Goal: Information Seeking & Learning: Learn about a topic

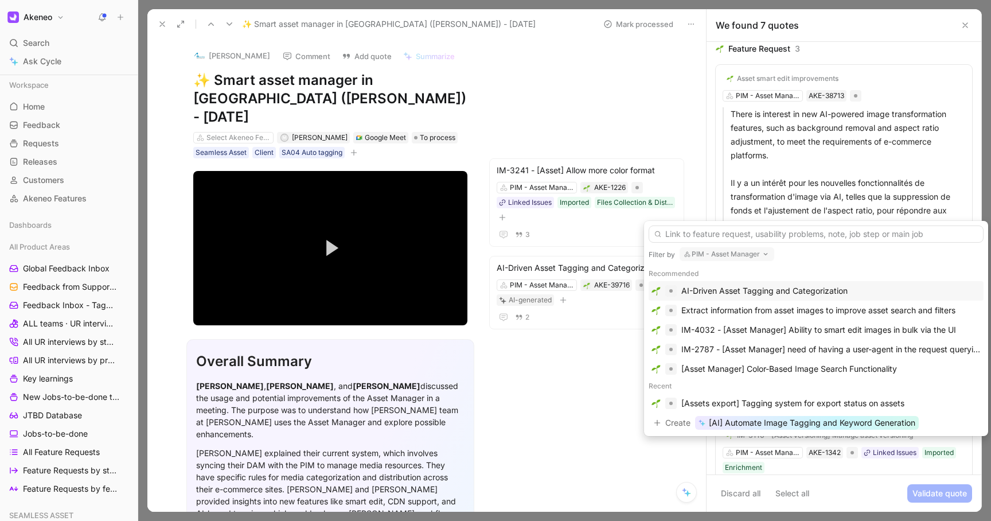
scroll to position [88, 0]
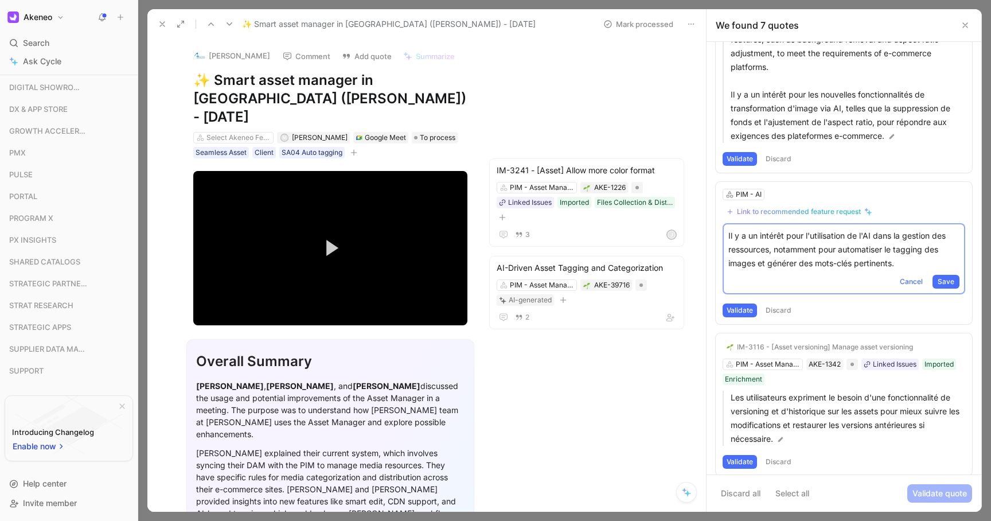
click at [156, 27] on button at bounding box center [162, 24] width 16 height 16
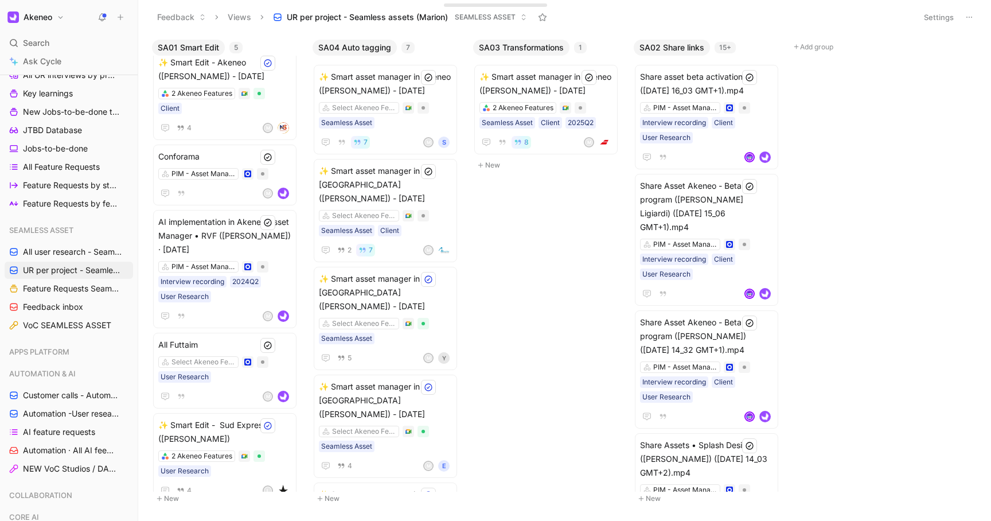
scroll to position [278, 0]
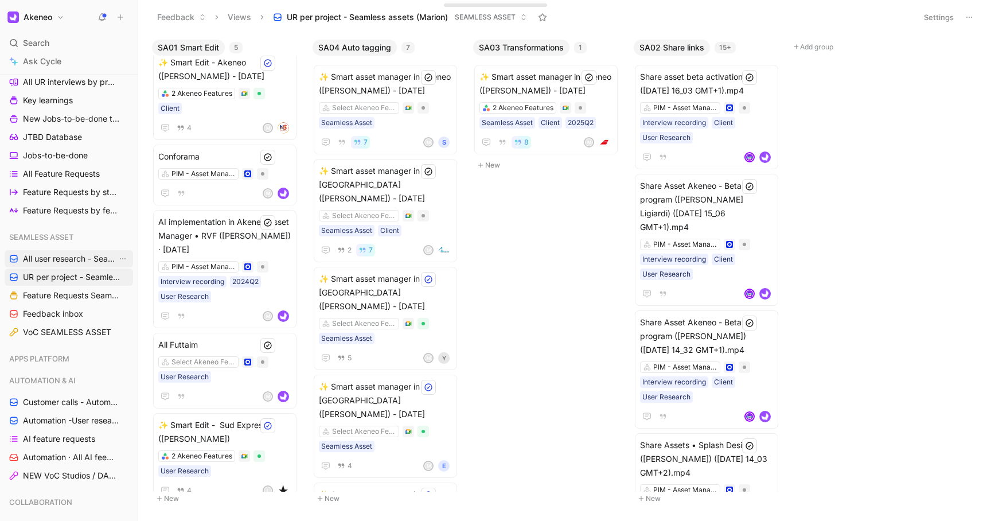
click at [67, 259] on span "All user research - Seamless Asset ([PERSON_NAME])" at bounding box center [70, 258] width 94 height 11
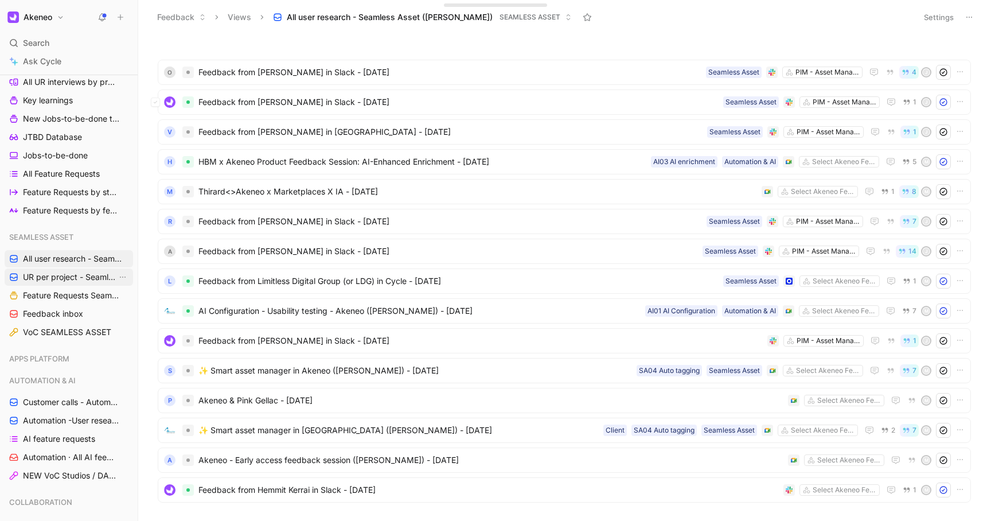
click at [47, 276] on span "UR per project - Seamless assets (Marion)" at bounding box center [70, 276] width 94 height 11
click at [62, 278] on span "UR per project - Seamless assets (Marion)" at bounding box center [70, 276] width 94 height 11
click at [68, 276] on span "UR per project - Seamless assets (Marion)" at bounding box center [70, 276] width 94 height 11
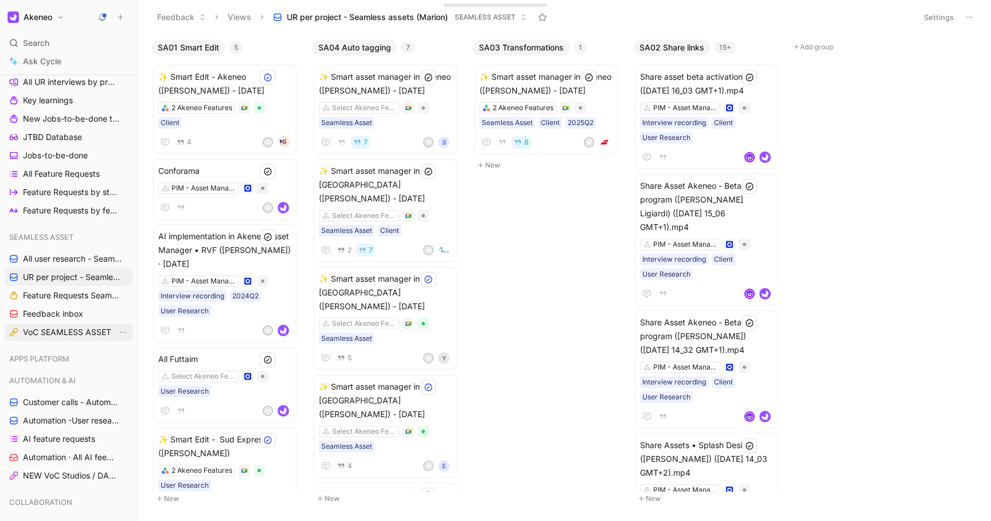
click at [39, 334] on span "VoC SEAMLESS ASSET" at bounding box center [67, 331] width 88 height 11
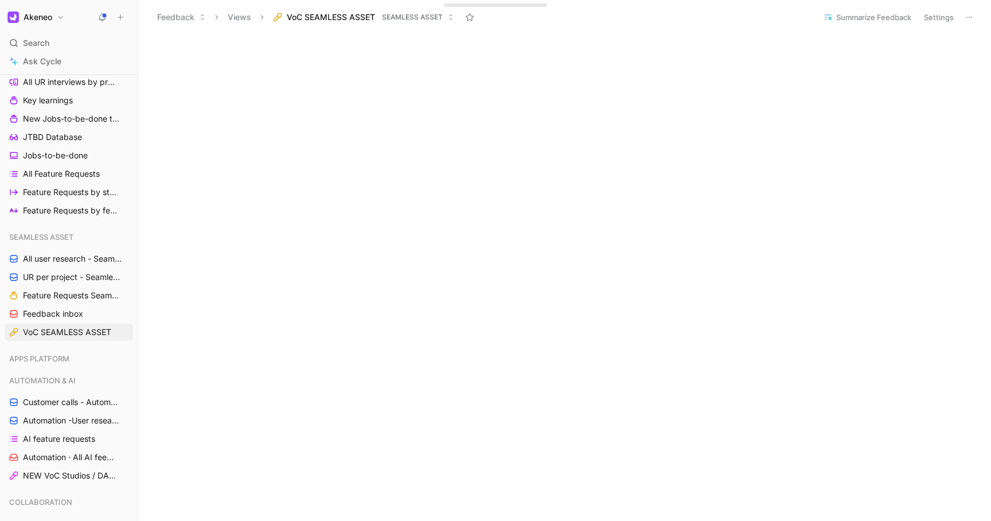
scroll to position [468, 0]
click at [71, 276] on span "UR per project - Seamless assets (Marion)" at bounding box center [70, 276] width 94 height 11
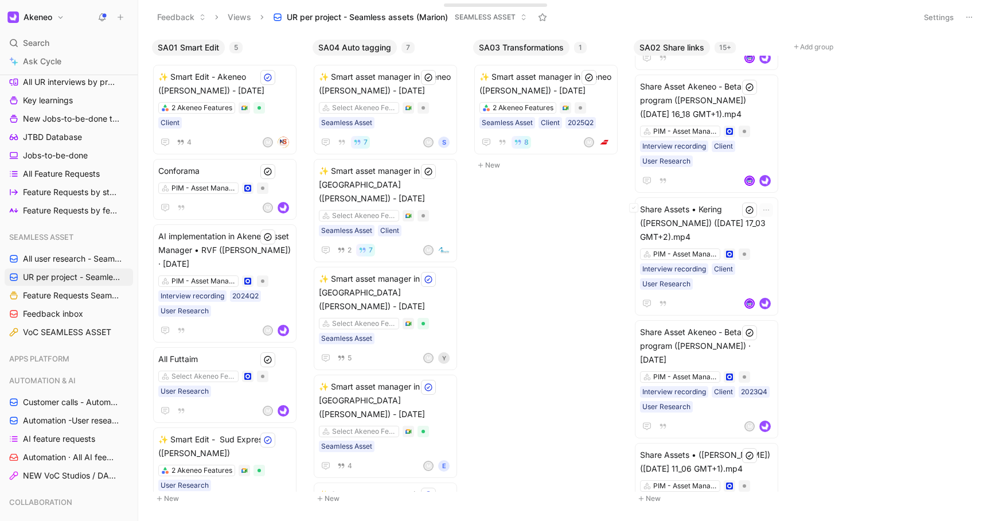
scroll to position [1384, 0]
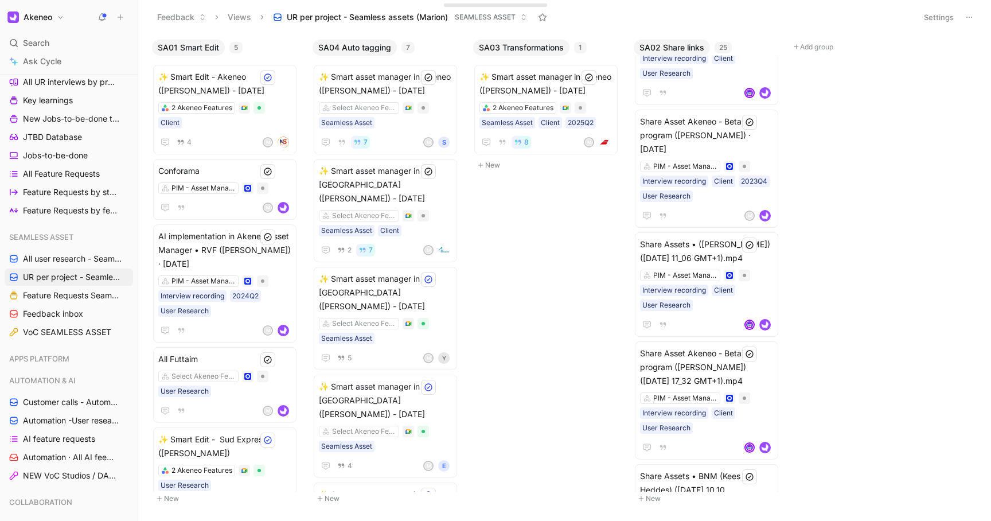
click at [943, 17] on button "Settings" at bounding box center [938, 17] width 40 height 16
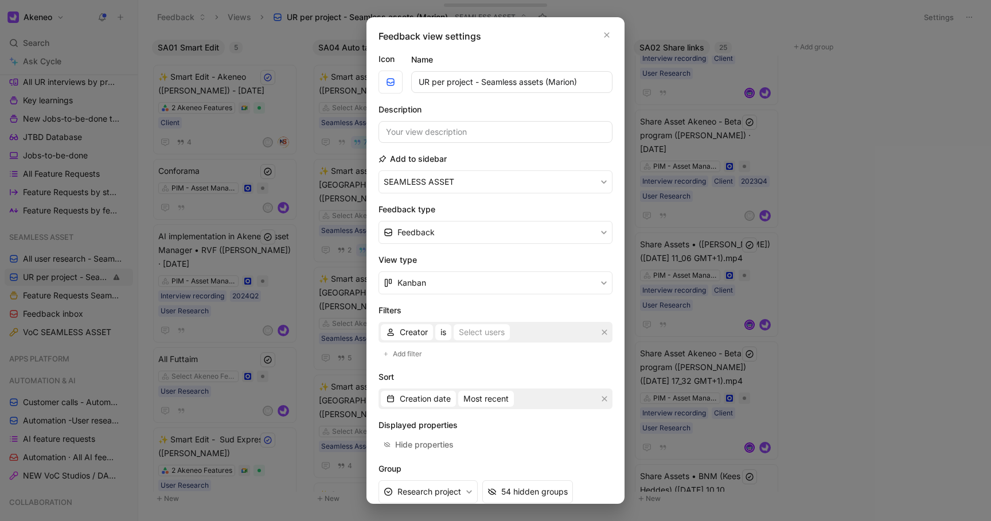
scroll to position [60, 0]
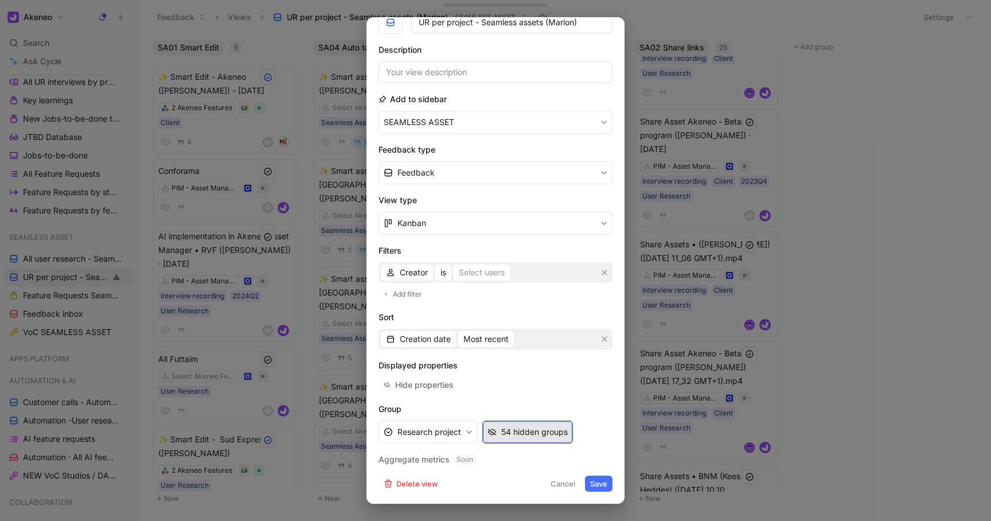
click at [527, 431] on div "54 hidden groups" at bounding box center [534, 432] width 67 height 14
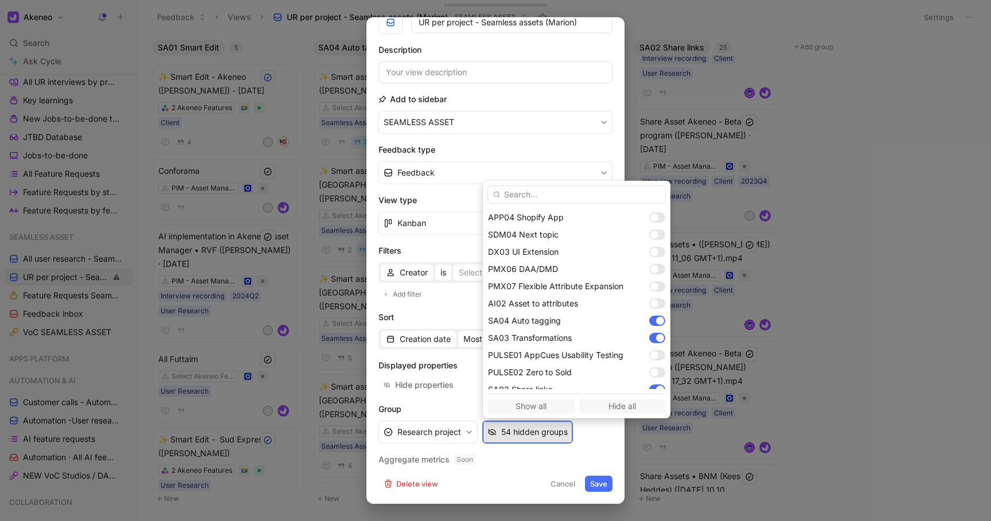
scroll to position [817, 0]
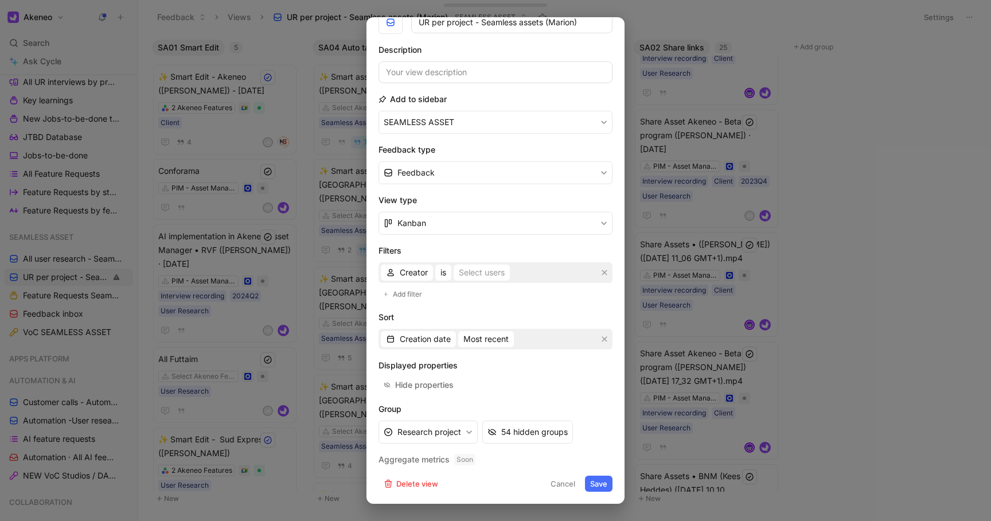
click at [557, 479] on button "Cancel" at bounding box center [562, 483] width 35 height 16
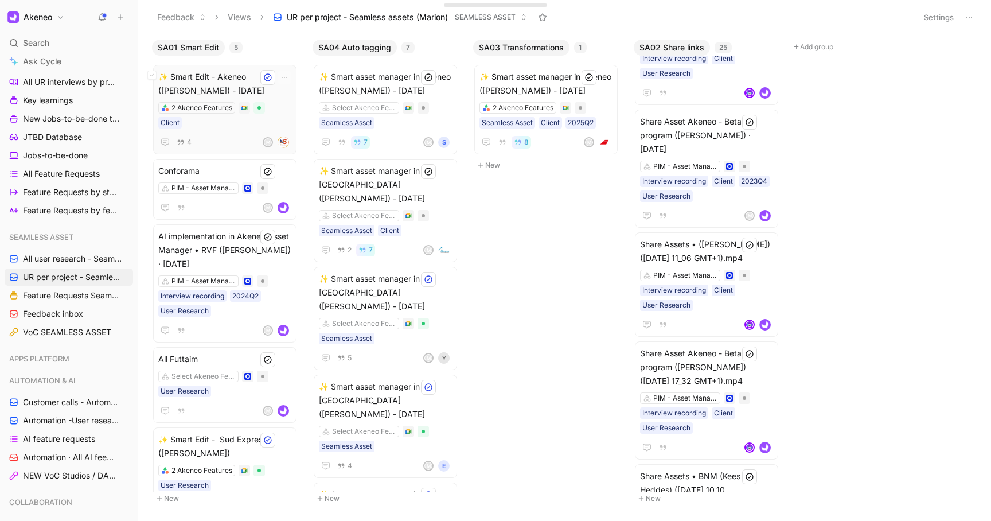
click at [225, 135] on div "4 M" at bounding box center [224, 142] width 133 height 14
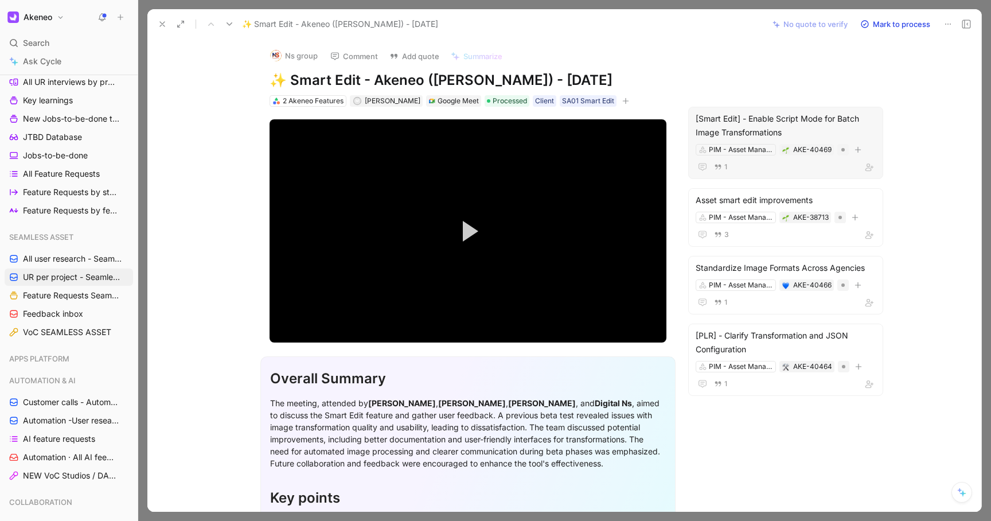
scroll to position [49, 0]
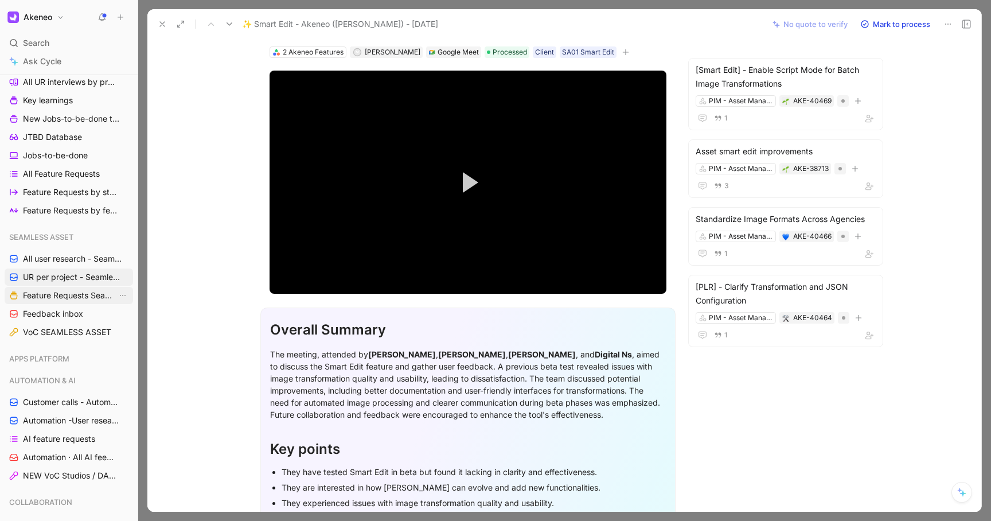
click at [52, 290] on span "Feature Requests Seamless Assets" at bounding box center [70, 295] width 94 height 11
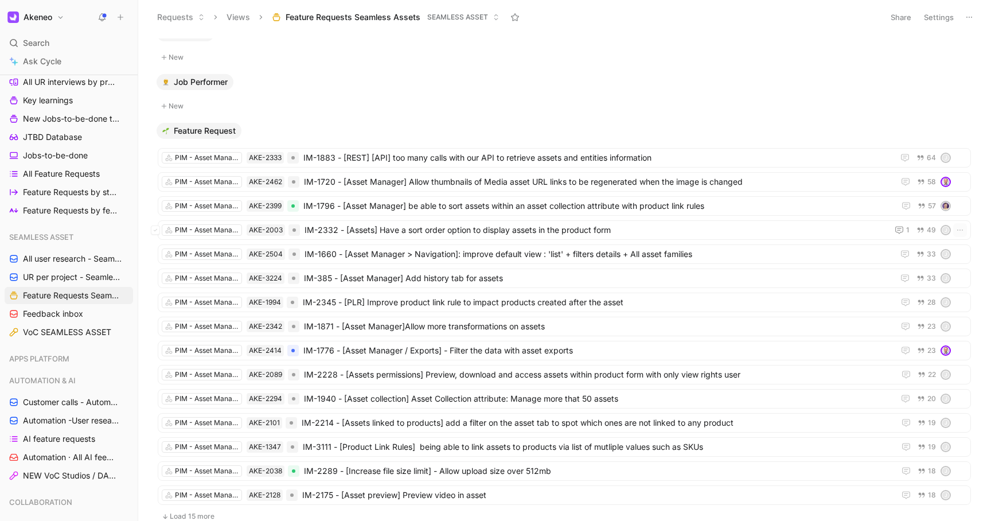
scroll to position [464, 0]
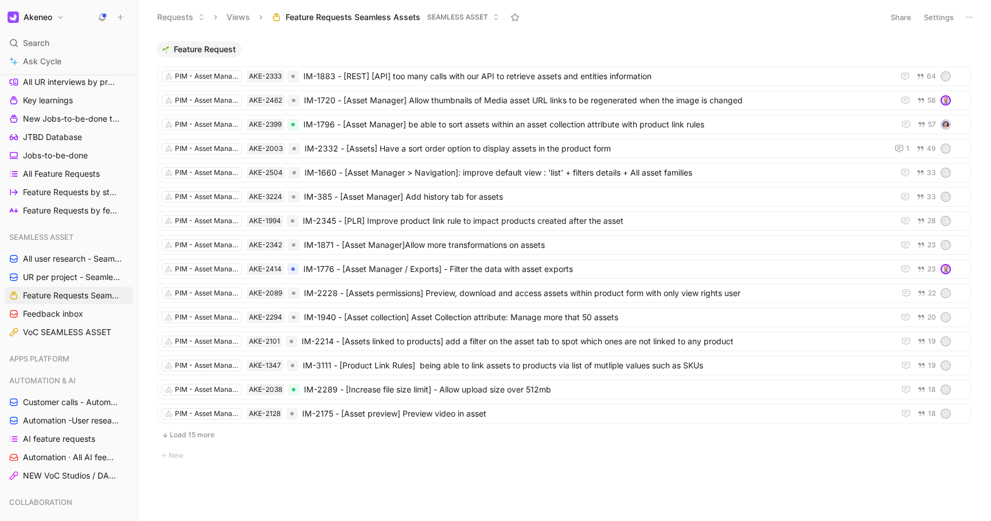
click at [194, 437] on button "Load 15 more" at bounding box center [564, 435] width 813 height 14
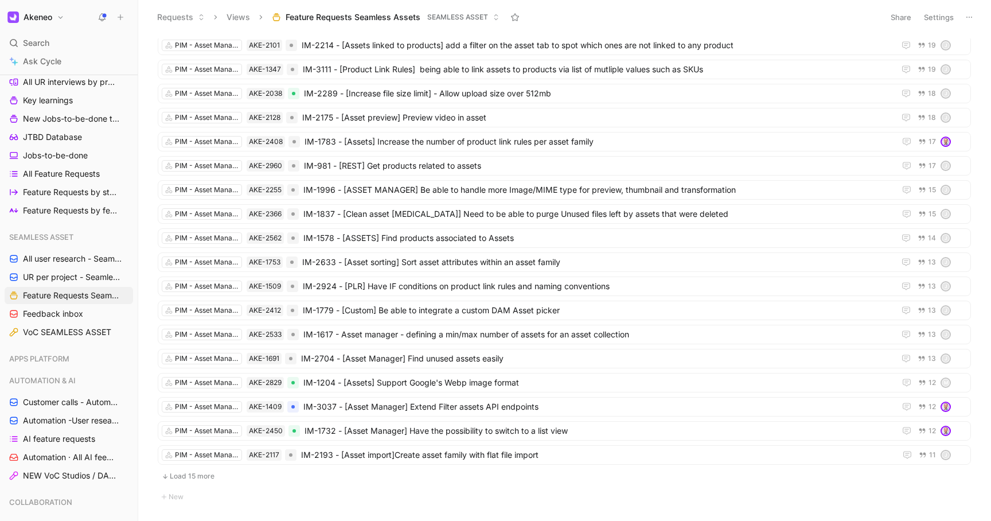
scroll to position [802, 0]
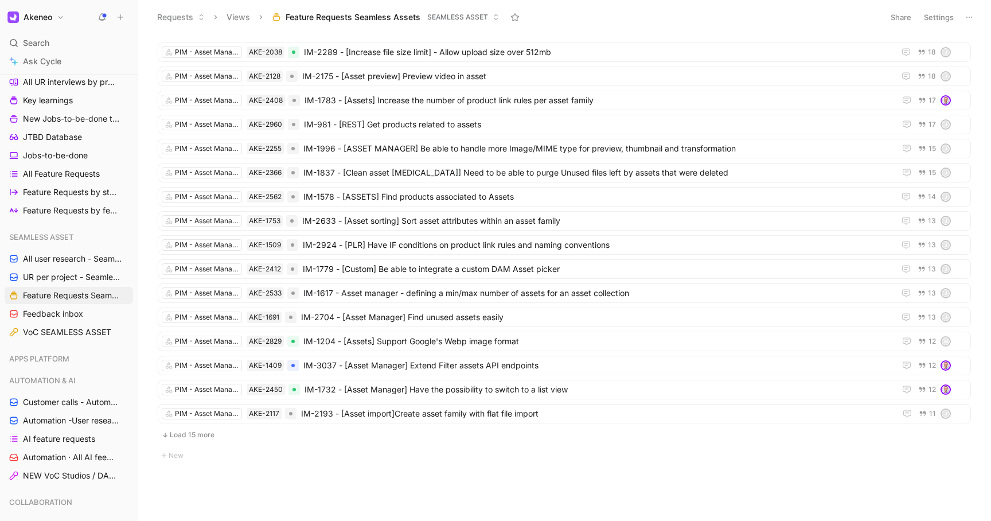
click at [187, 432] on button "Load 15 more" at bounding box center [564, 435] width 813 height 14
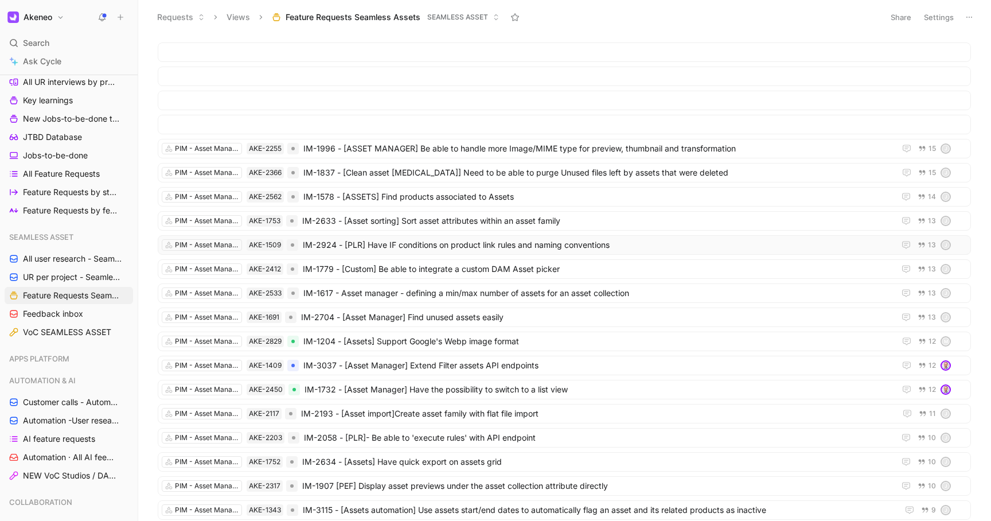
scroll to position [1163, 0]
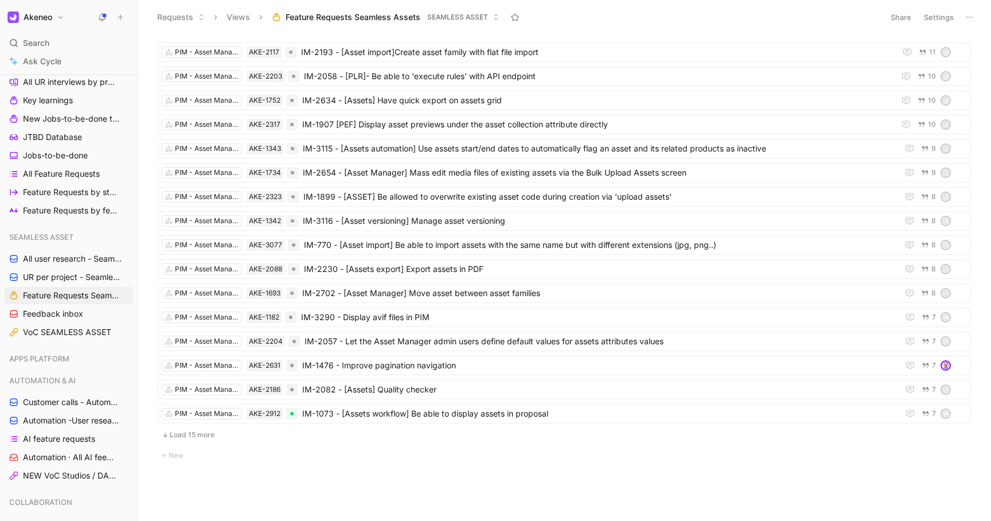
click at [193, 434] on button "Load 15 more" at bounding box center [564, 435] width 813 height 14
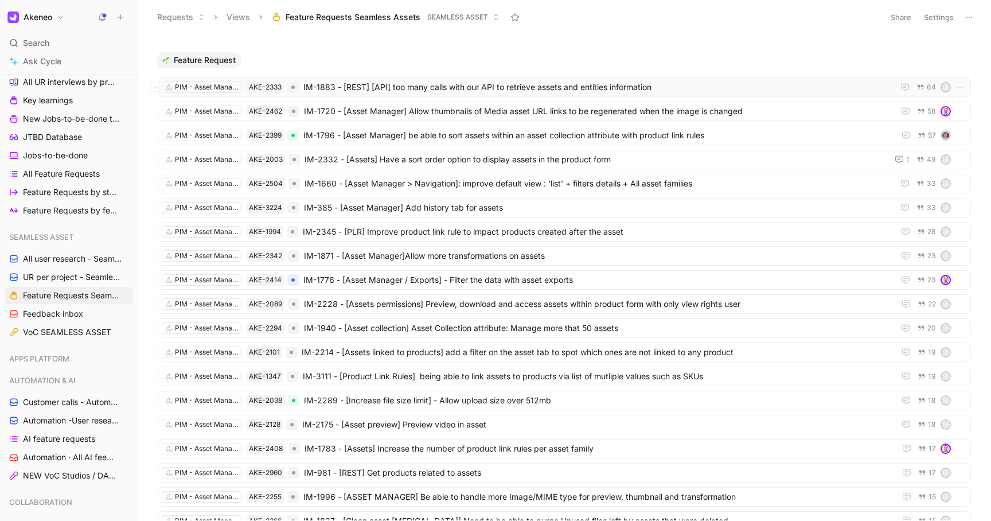
scroll to position [464, 0]
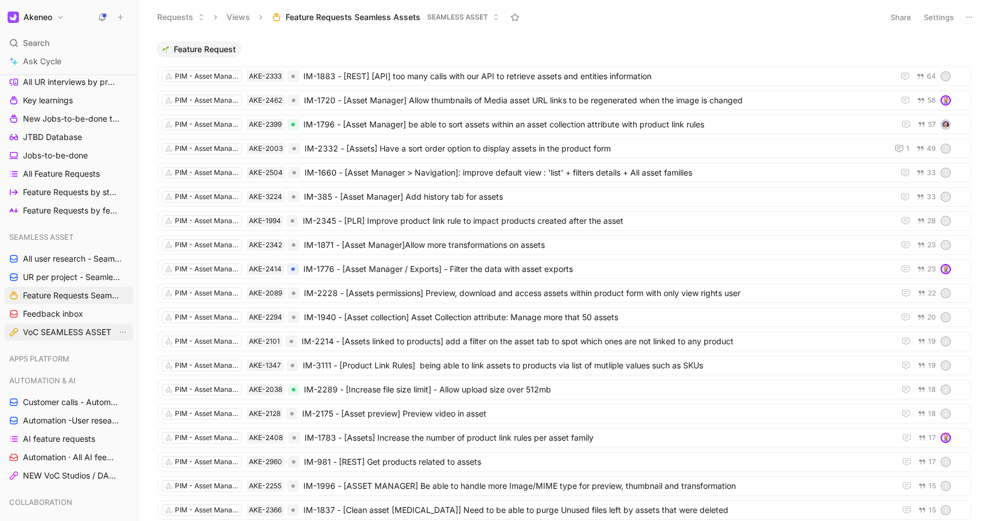
click at [75, 333] on span "VoC SEAMLESS ASSET" at bounding box center [67, 331] width 88 height 11
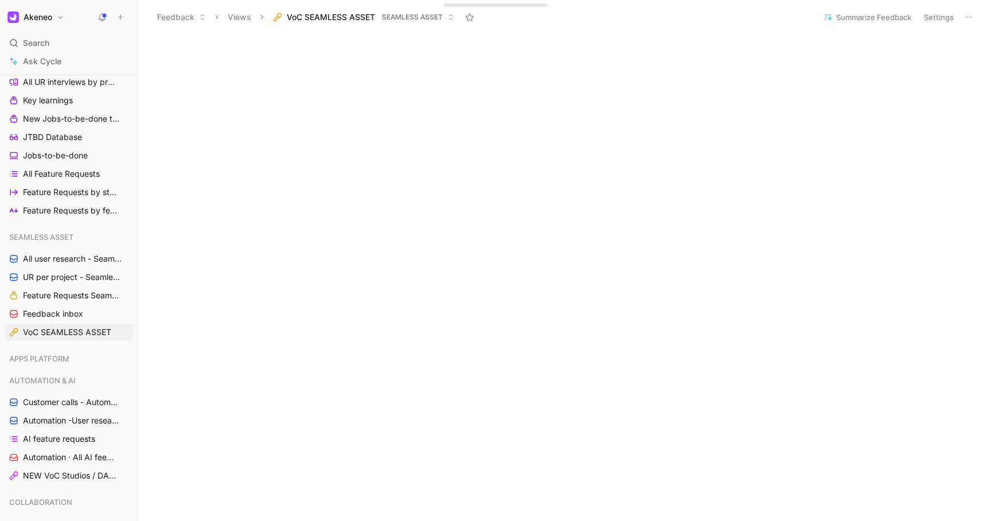
scroll to position [425, 0]
click at [55, 297] on span "Feature Requests Seamless Assets" at bounding box center [70, 295] width 94 height 11
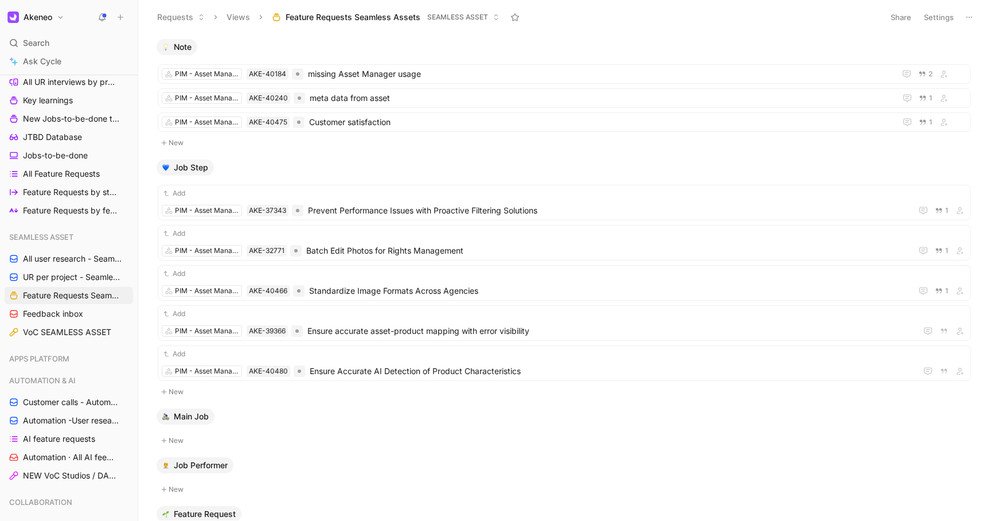
click at [943, 23] on button "Settings" at bounding box center [938, 17] width 40 height 16
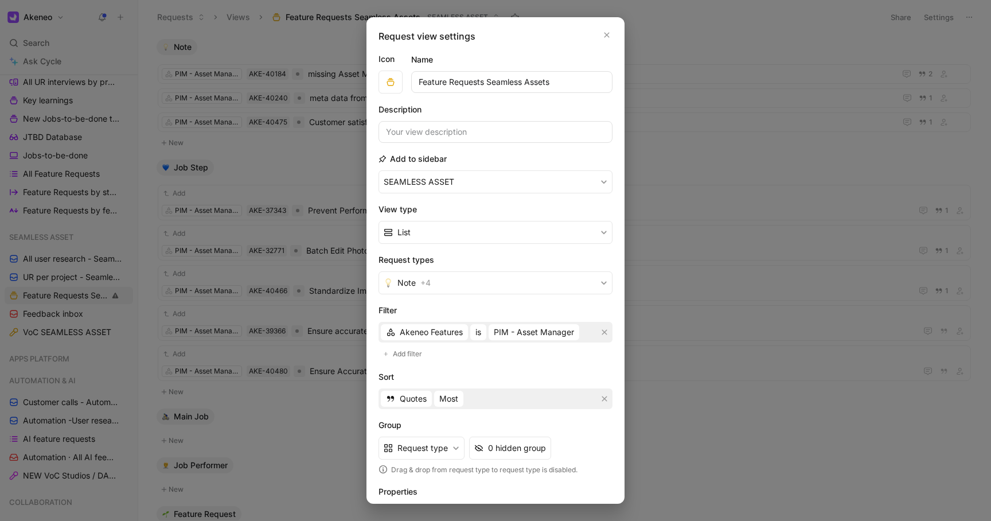
scroll to position [76, 0]
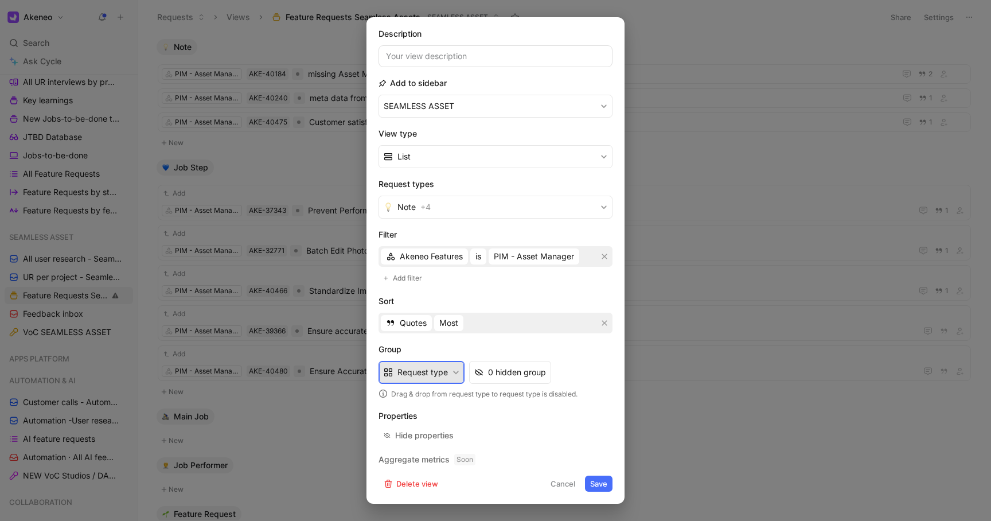
click at [445, 372] on button "Request type" at bounding box center [421, 372] width 86 height 23
click at [522, 374] on div "0 hidden group" at bounding box center [517, 372] width 58 height 14
click at [557, 484] on button "Cancel" at bounding box center [562, 483] width 35 height 16
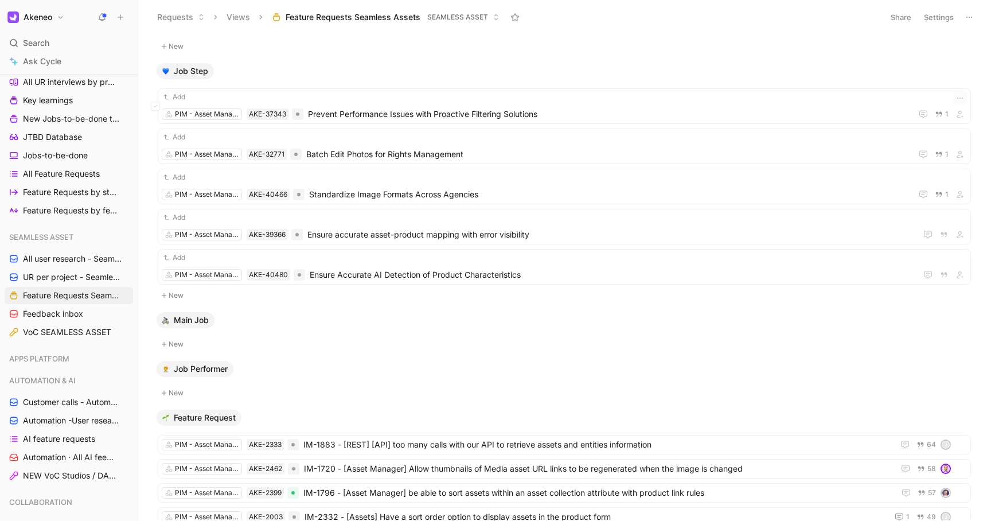
scroll to position [0, 0]
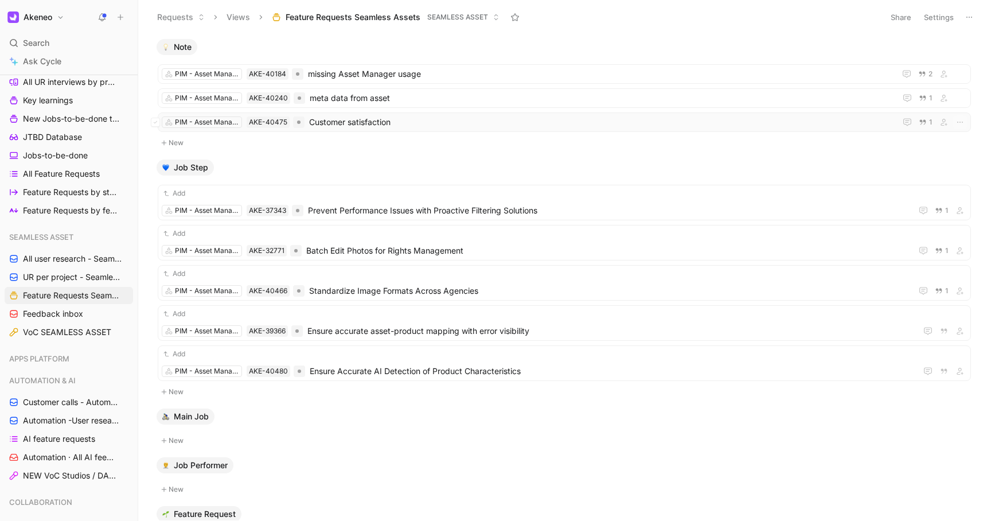
click at [354, 124] on span "Customer satisfaction" at bounding box center [600, 122] width 582 height 14
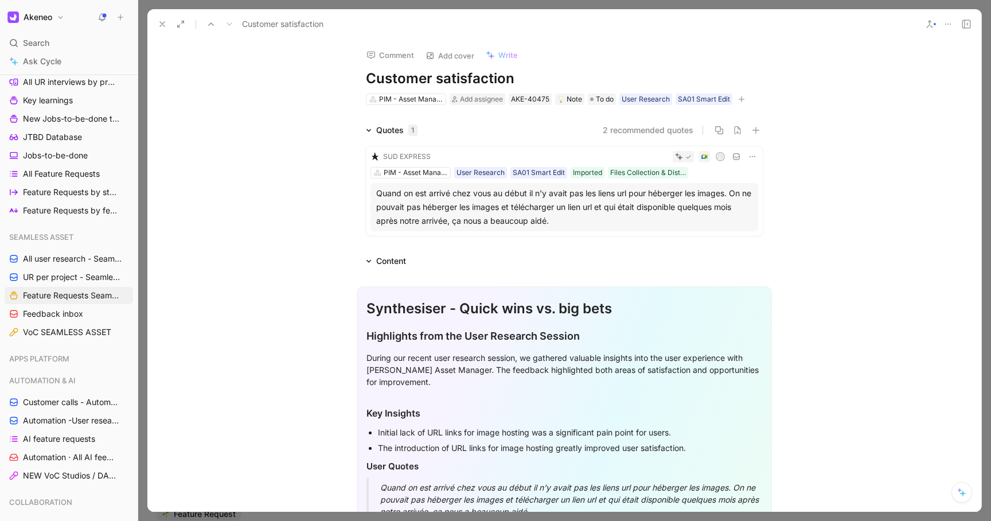
click at [160, 22] on icon at bounding box center [162, 23] width 9 height 9
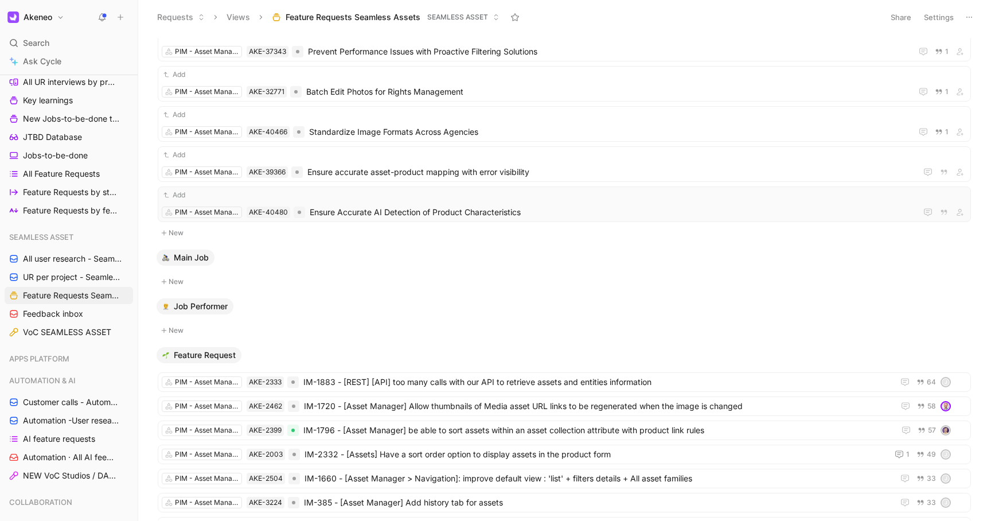
scroll to position [159, 0]
click at [451, 384] on span "IM-1883 - [REST] [API] too many calls with our API to retrieve assets and entit…" at bounding box center [595, 381] width 585 height 14
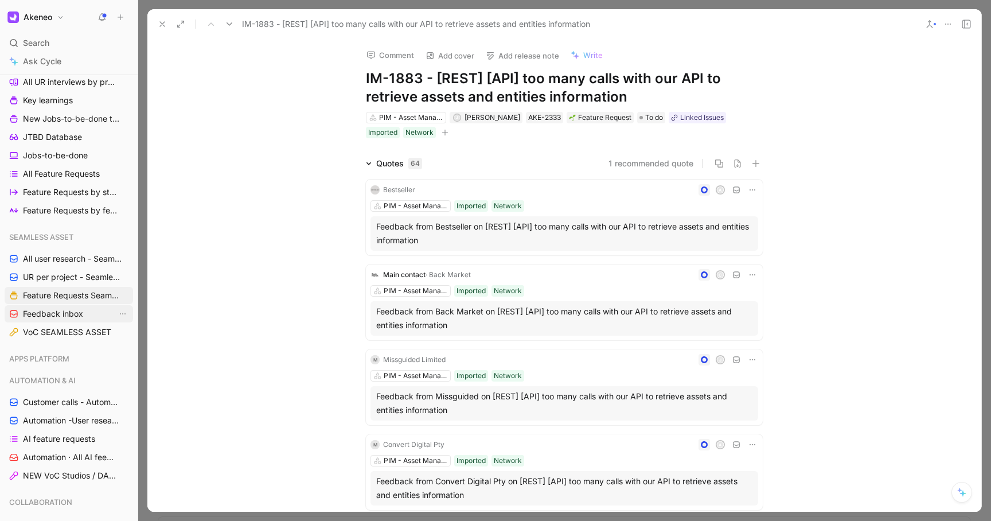
click at [42, 319] on link "Feedback inbox" at bounding box center [69, 313] width 128 height 17
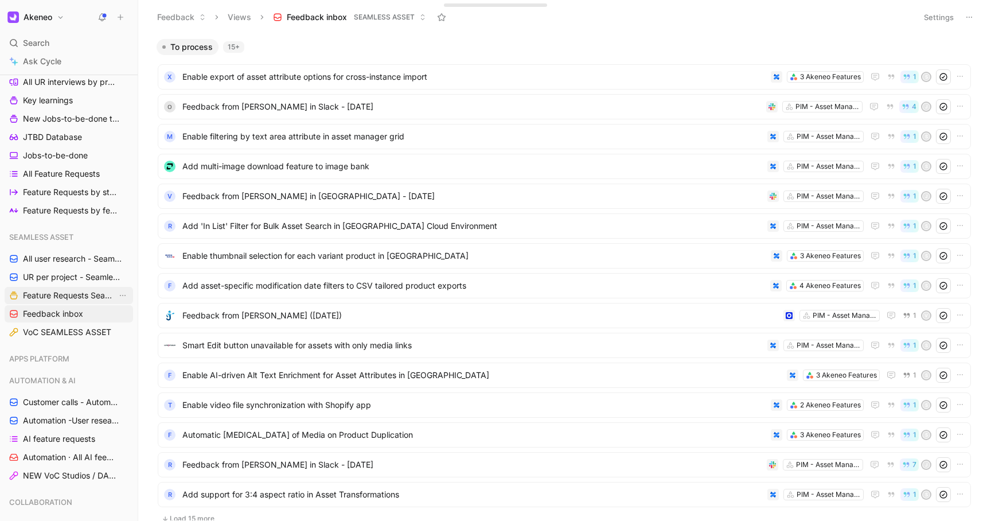
click at [56, 296] on span "Feature Requests Seamless Assets" at bounding box center [70, 295] width 94 height 11
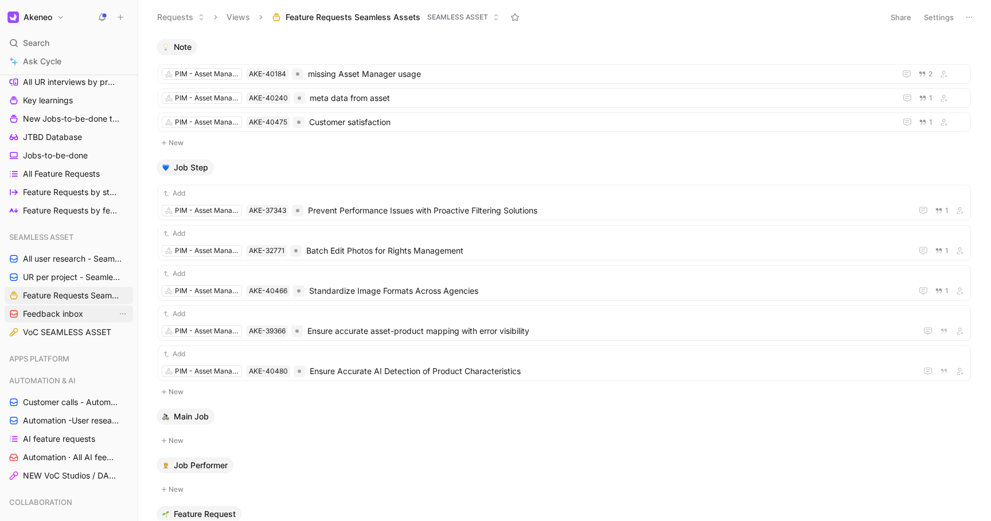
click at [72, 310] on span "Feedback inbox" at bounding box center [53, 313] width 60 height 11
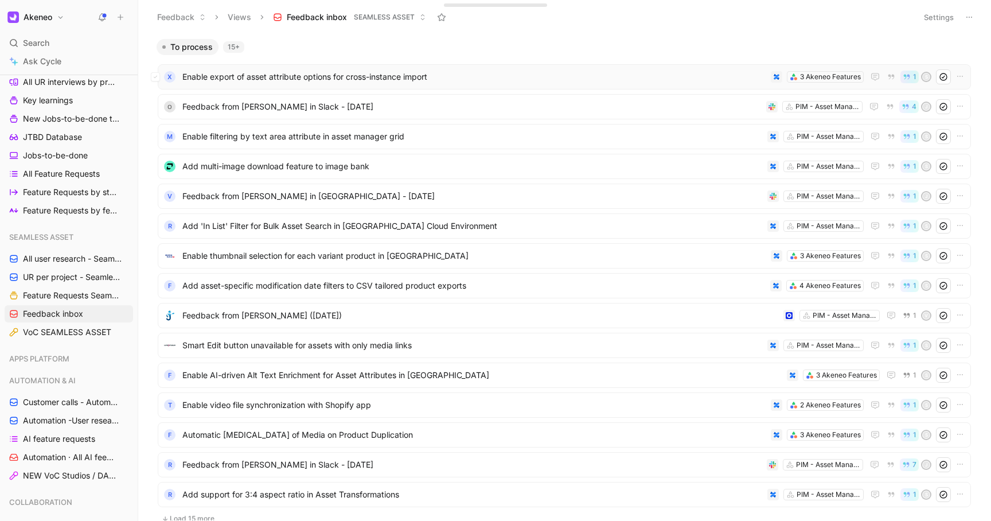
click at [483, 74] on span "Enable export of asset attribute options for cross-instance import" at bounding box center [474, 77] width 584 height 14
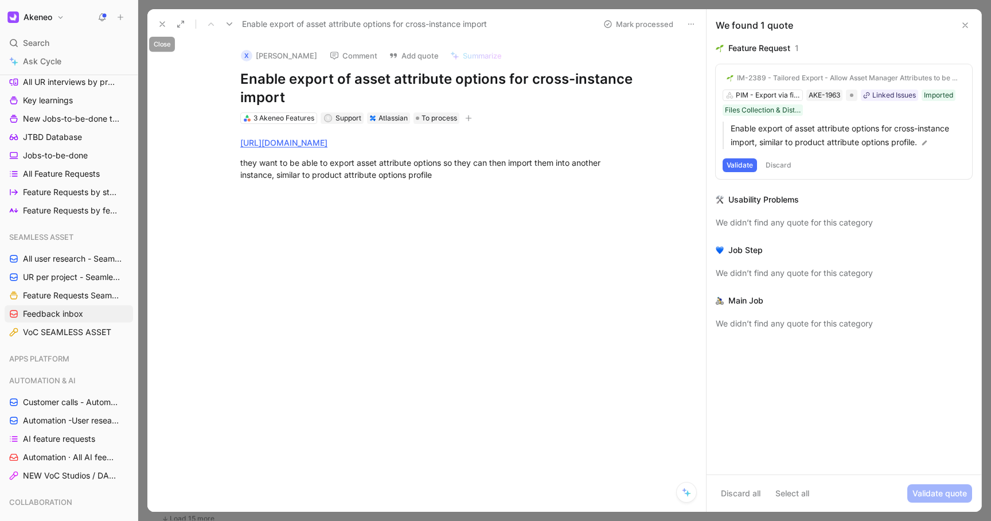
click at [161, 24] on use at bounding box center [162, 24] width 5 height 5
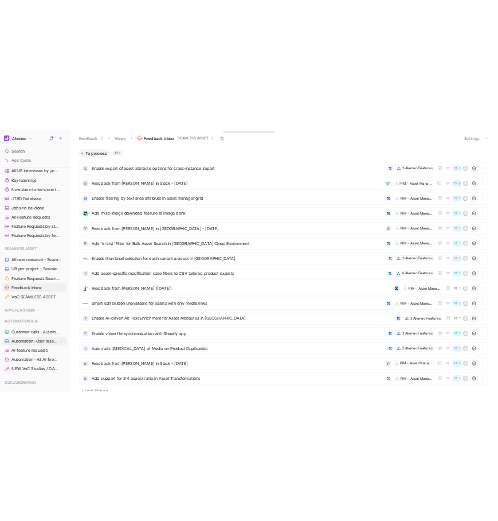
scroll to position [292, 0]
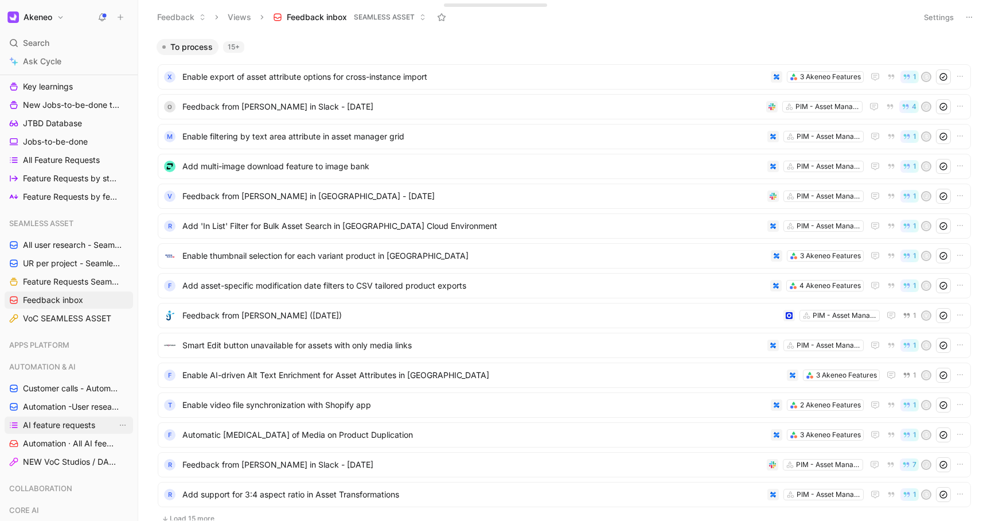
click at [61, 422] on span "AI feature requests" at bounding box center [59, 424] width 72 height 11
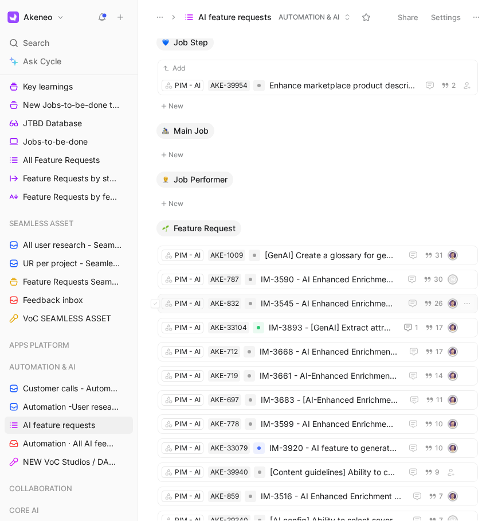
scroll to position [521, 0]
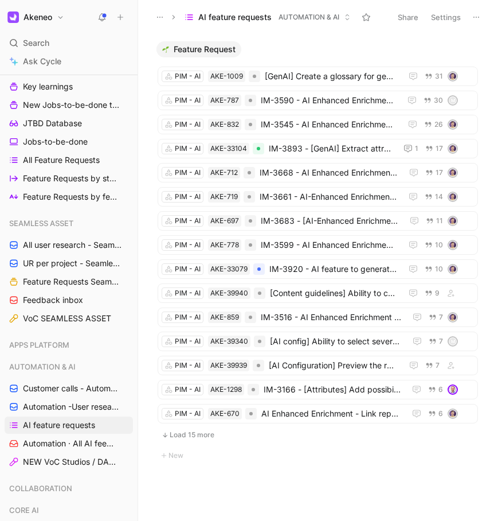
click at [191, 431] on button "Load 15 more" at bounding box center [318, 435] width 320 height 14
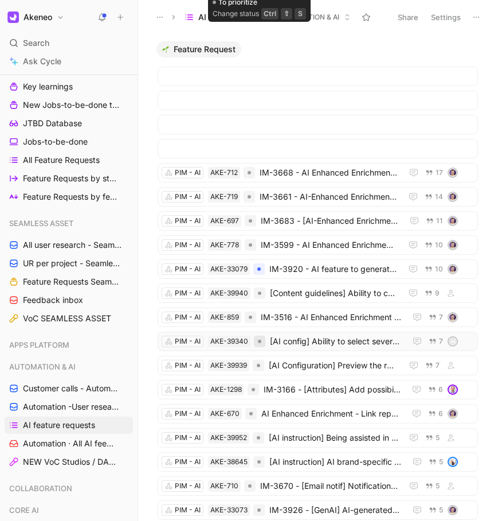
scroll to position [882, 0]
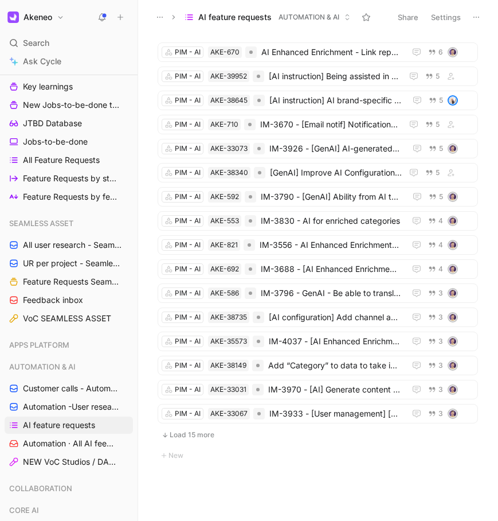
click at [188, 437] on button "Load 15 more" at bounding box center [318, 435] width 320 height 14
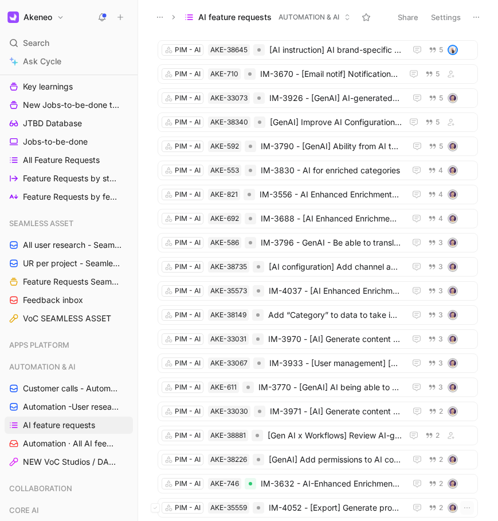
scroll to position [1171, 0]
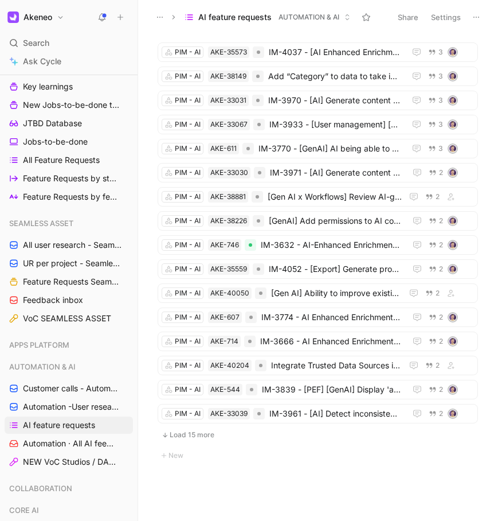
click at [188, 437] on button "Load 15 more" at bounding box center [318, 435] width 320 height 14
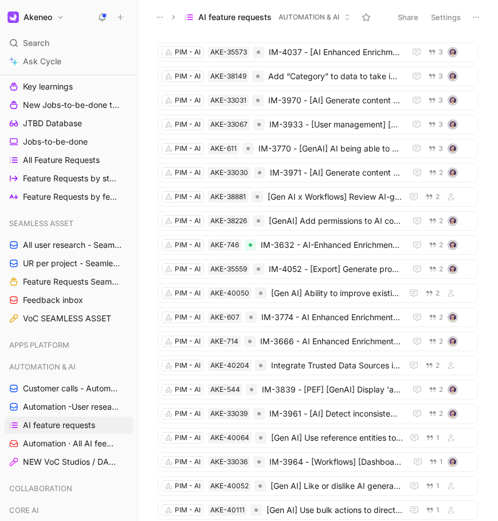
scroll to position [1534, 0]
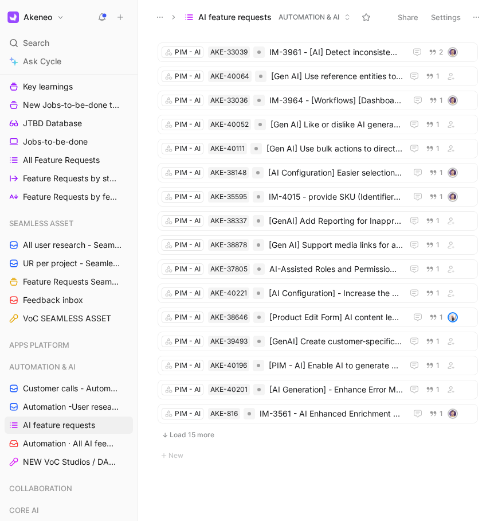
click at [188, 437] on button "Load 15 more" at bounding box center [318, 435] width 320 height 14
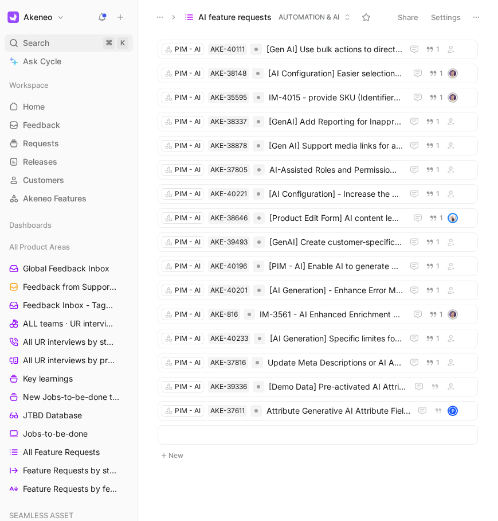
scroll to position [1305, 0]
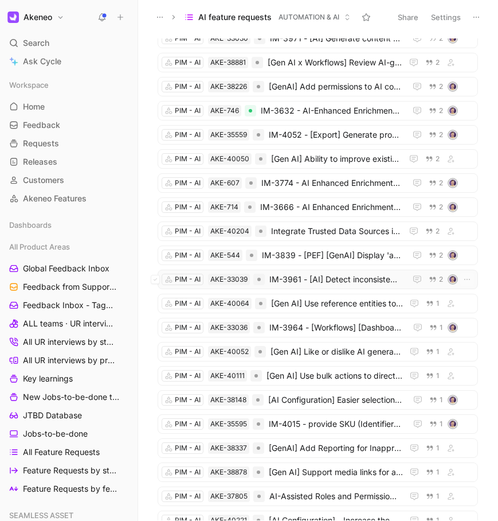
click at [332, 280] on span "IM-3961 - [AI] Detect inconsistencies in a product" at bounding box center [335, 279] width 132 height 14
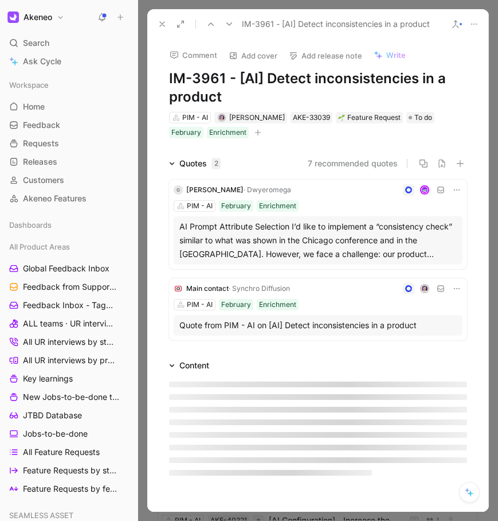
click at [161, 25] on use at bounding box center [162, 24] width 5 height 5
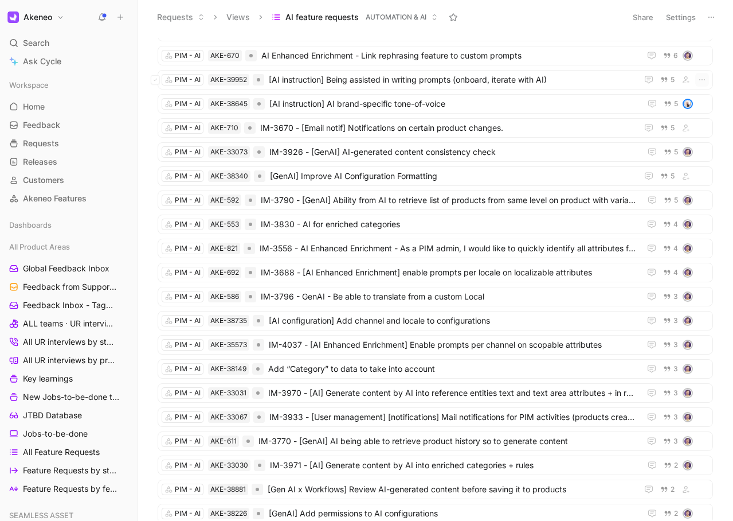
scroll to position [684, 0]
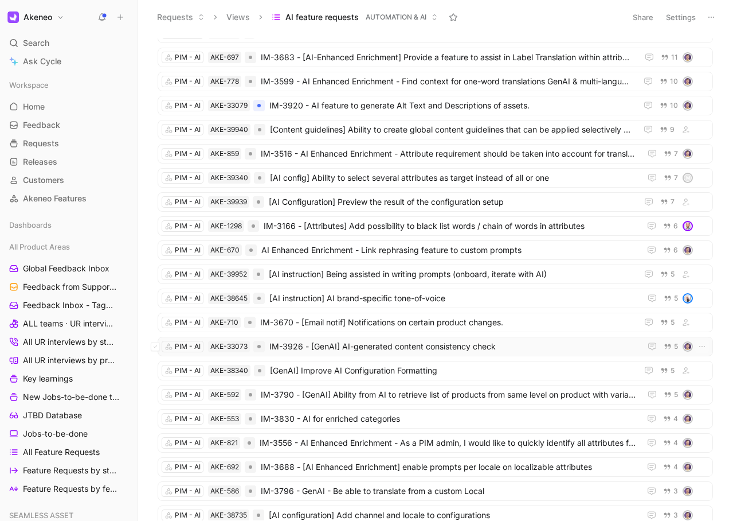
click at [438, 348] on span "IM-3926 - [GenAI] AI-generated content consistency check" at bounding box center [452, 346] width 367 height 14
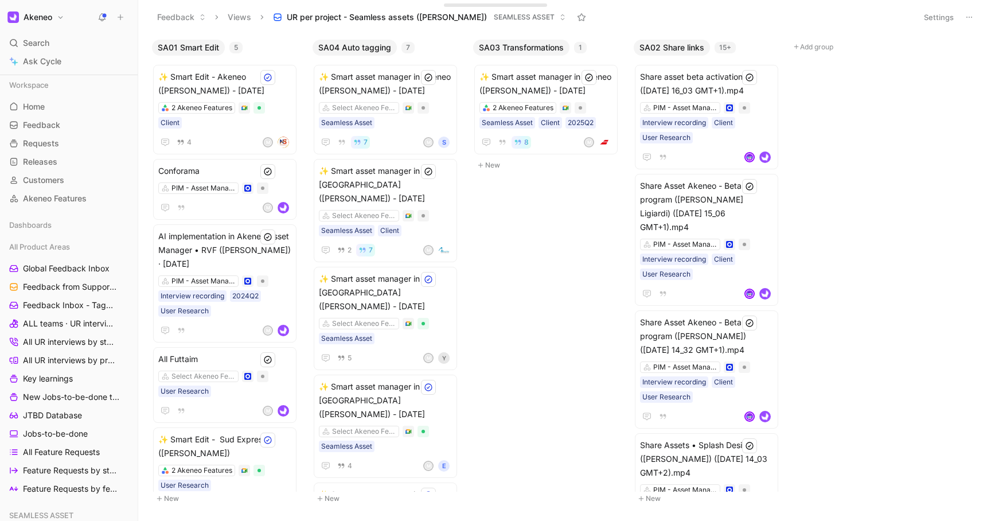
scroll to position [419, 0]
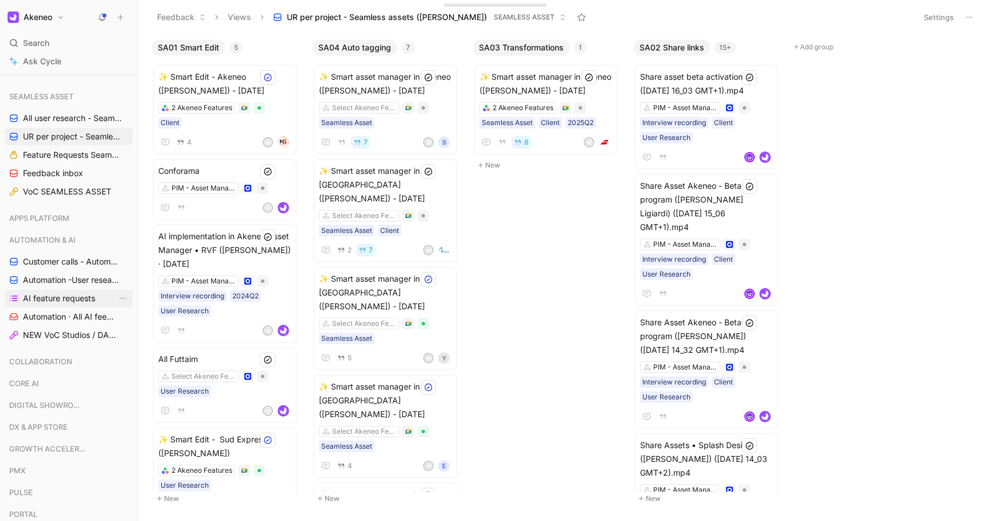
click at [53, 299] on span "AI feature requests" at bounding box center [59, 297] width 72 height 11
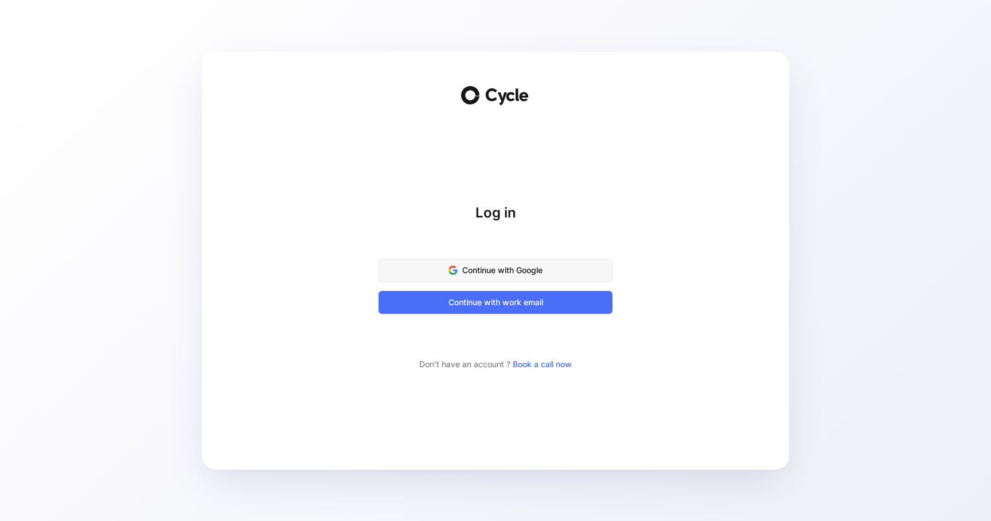
click at [527, 269] on span "Continue with Google" at bounding box center [495, 270] width 205 height 14
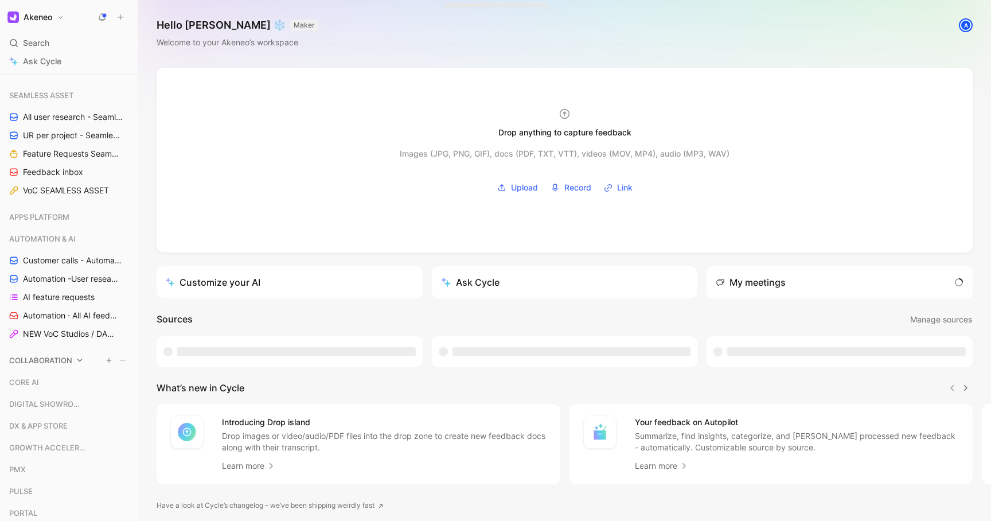
scroll to position [428, 0]
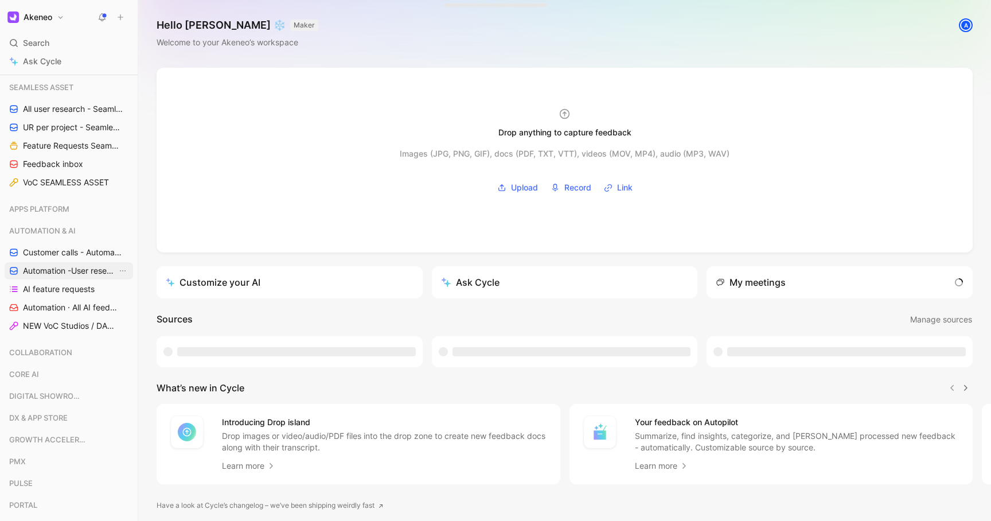
click at [60, 268] on span "Automation -User research per project" at bounding box center [70, 270] width 94 height 11
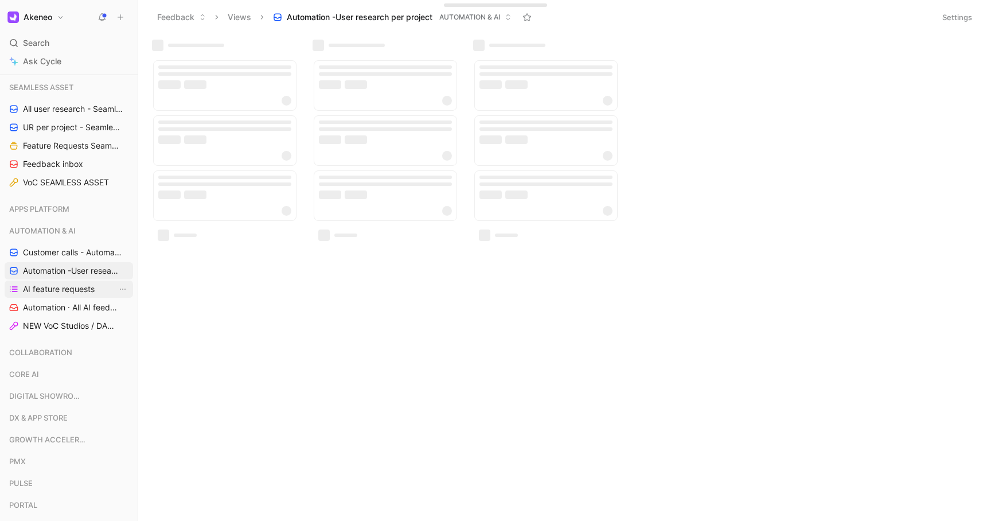
click at [77, 291] on span "AI feature requests" at bounding box center [59, 288] width 72 height 11
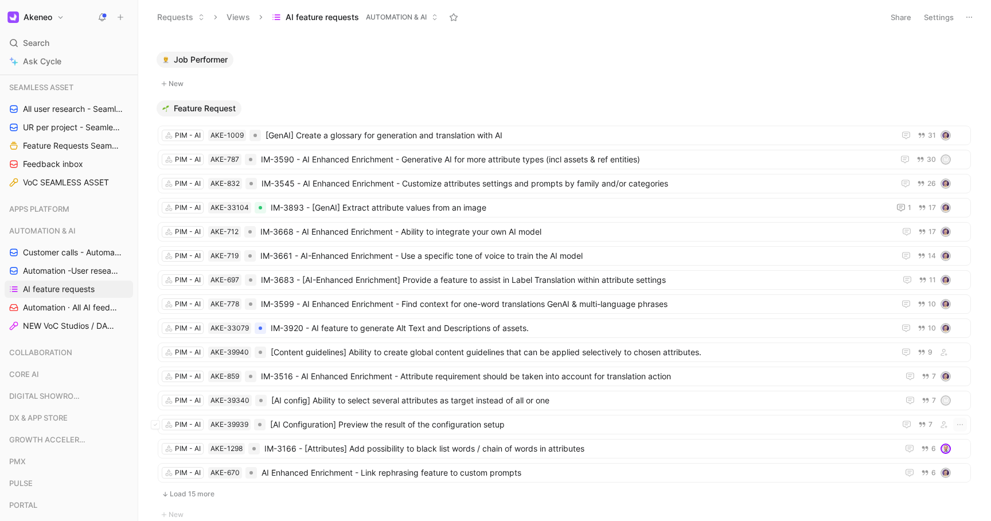
scroll to position [521, 0]
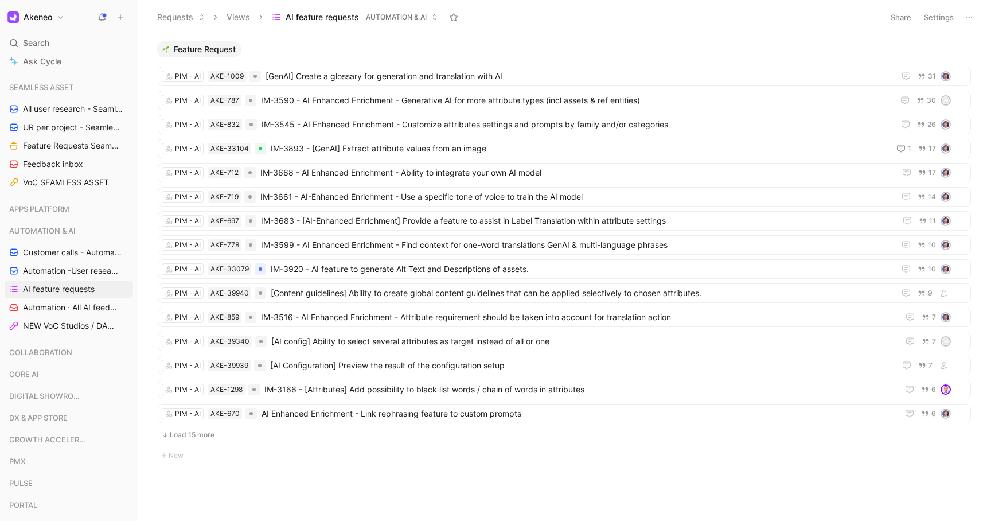
click at [208, 435] on button "Load 15 more" at bounding box center [564, 435] width 813 height 14
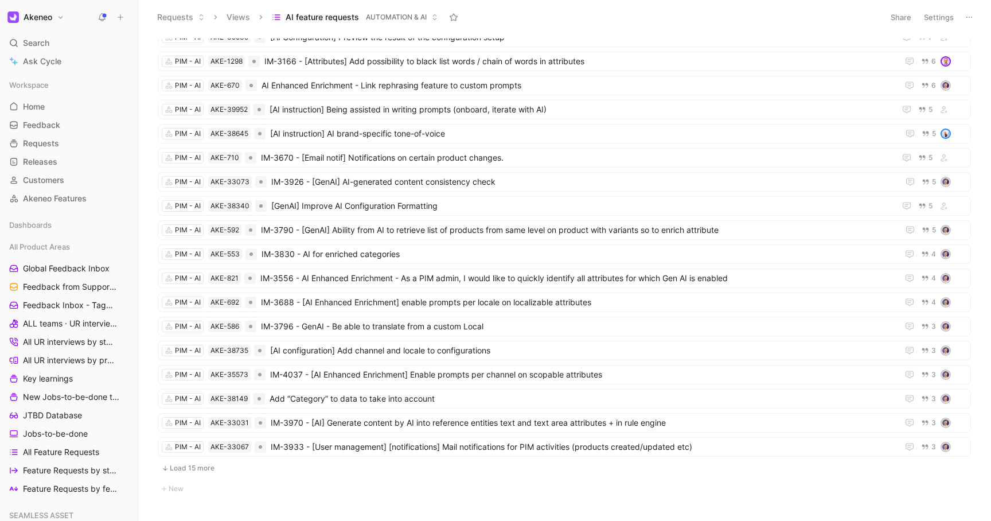
scroll to position [882, 0]
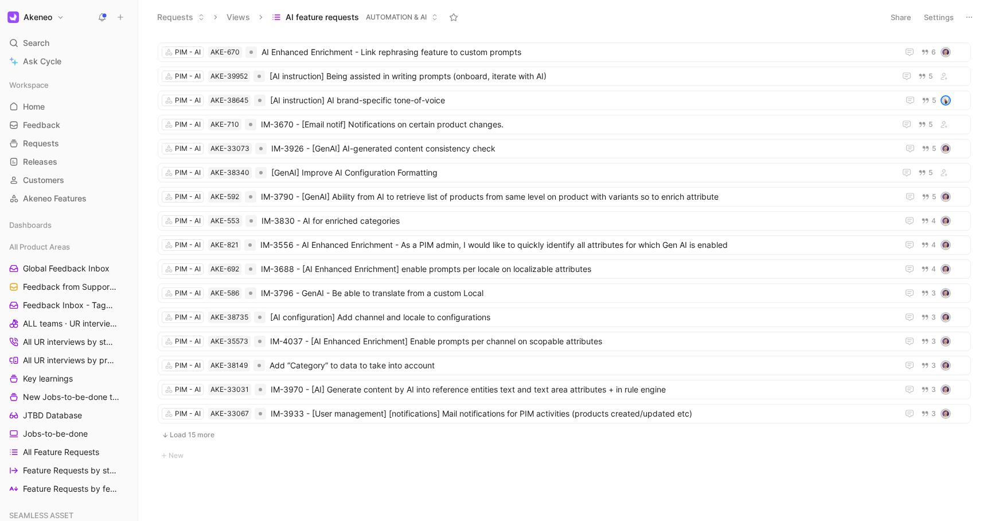
click at [179, 437] on button "Load 15 more" at bounding box center [564, 435] width 813 height 14
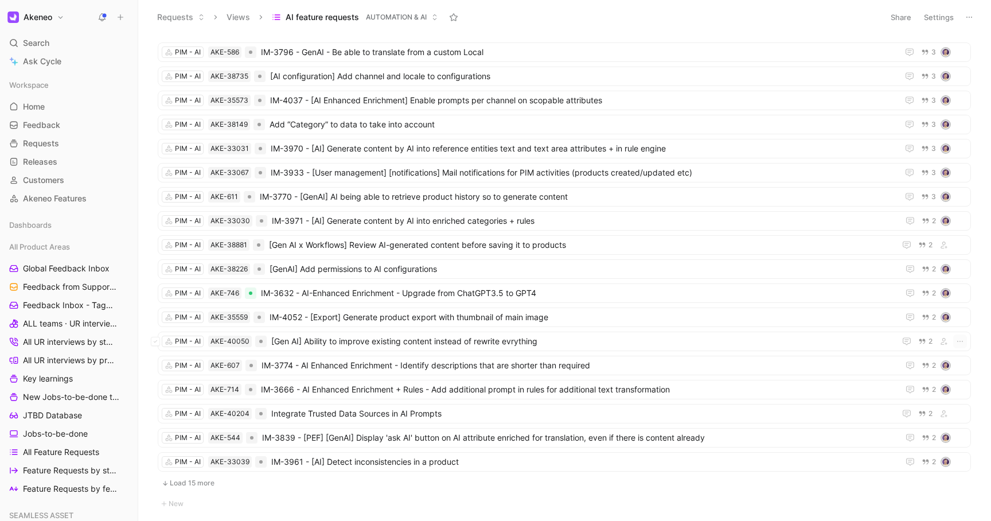
scroll to position [1171, 0]
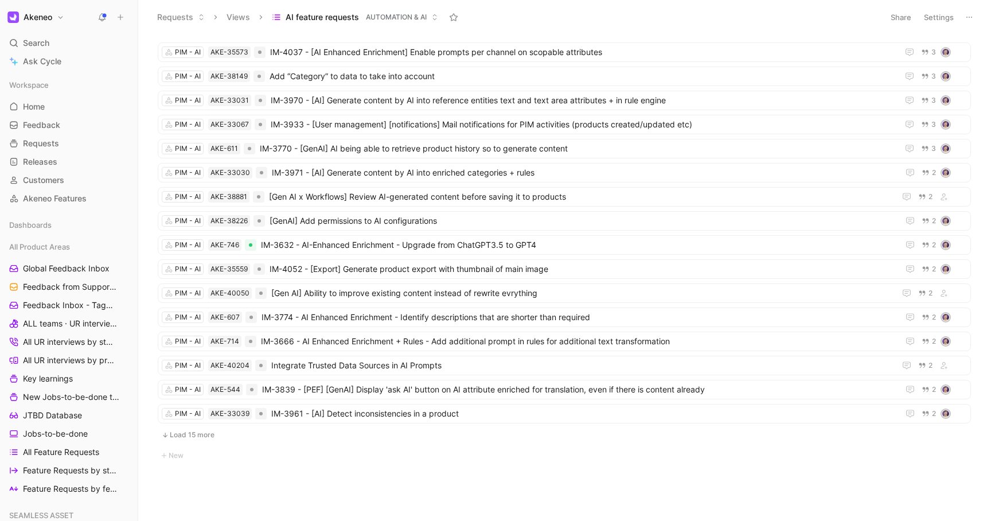
click at [194, 436] on button "Load 15 more" at bounding box center [564, 435] width 813 height 14
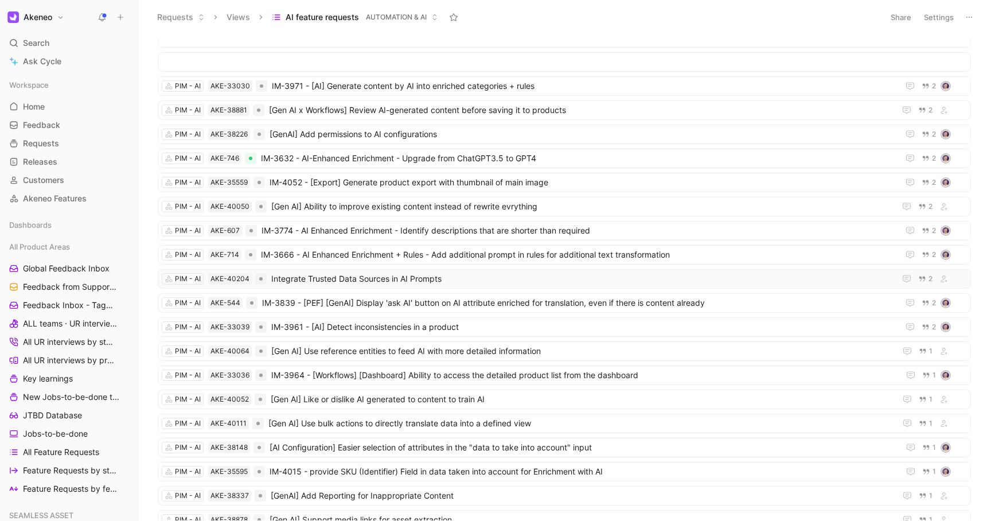
scroll to position [1534, 0]
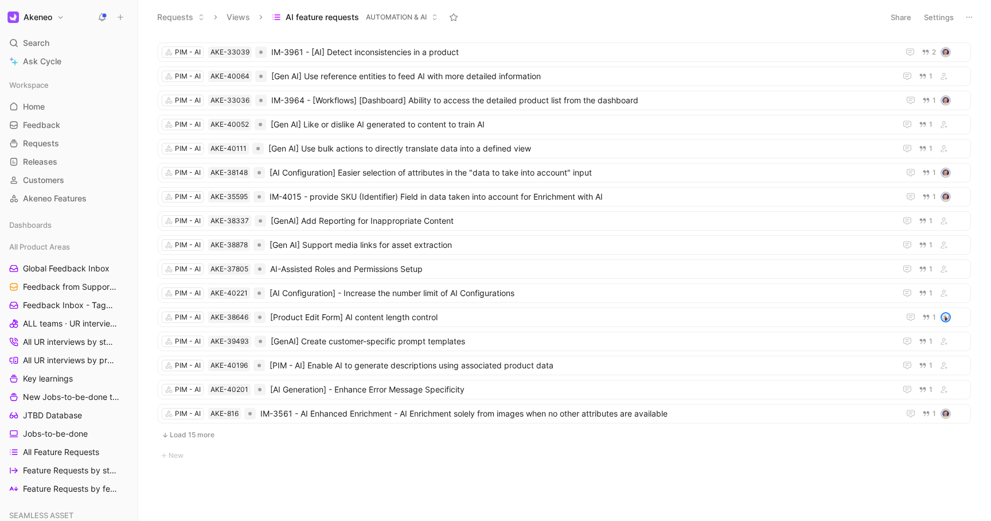
click at [196, 435] on button "Load 15 more" at bounding box center [564, 435] width 813 height 14
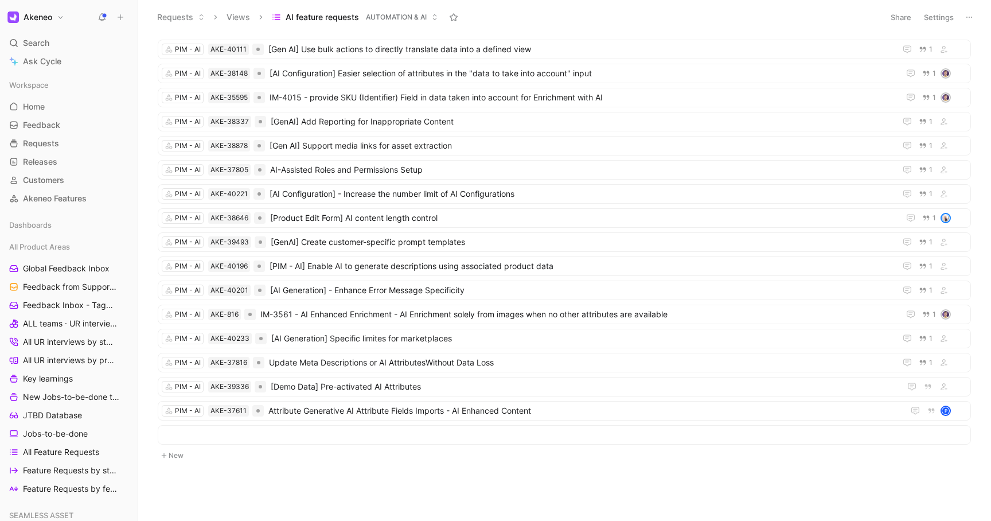
scroll to position [1305, 0]
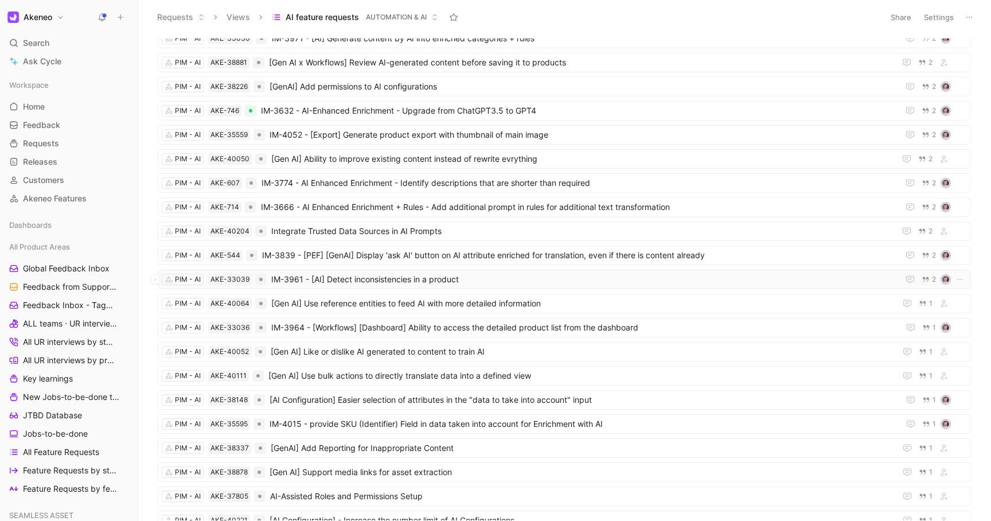
click at [436, 276] on span "IM-3961 - [AI] Detect inconsistencies in a product" at bounding box center [582, 279] width 623 height 14
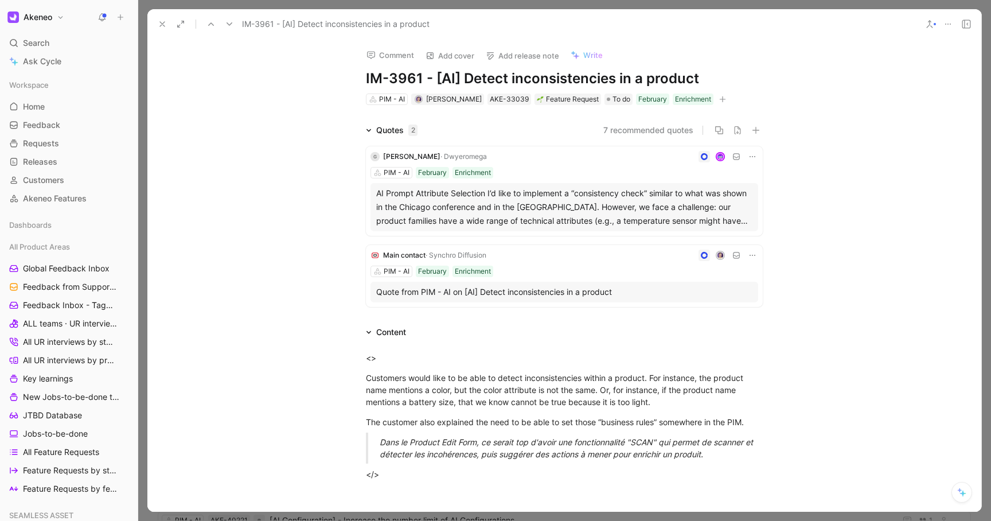
click at [923, 80] on div "Comment Add cover Add release note Write IM-3961 - [AI] Detect inconsistencies …" at bounding box center [564, 275] width 834 height 472
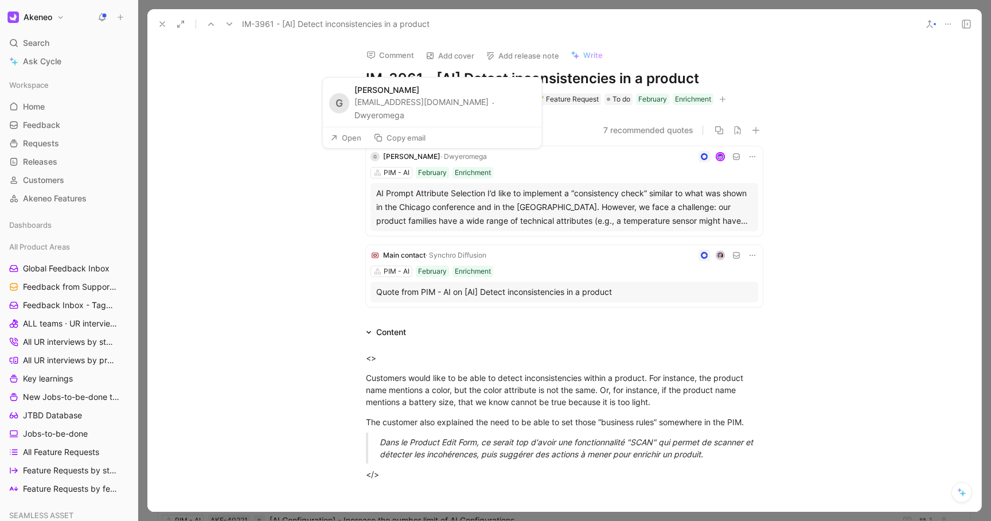
drag, startPoint x: 458, startPoint y: 114, endPoint x: 384, endPoint y: 118, distance: 74.7
click at [384, 118] on div "gnunez@dwyeromega.com · Dwyeromega" at bounding box center [444, 109] width 180 height 26
click at [396, 139] on button "Copy email" at bounding box center [400, 138] width 62 height 16
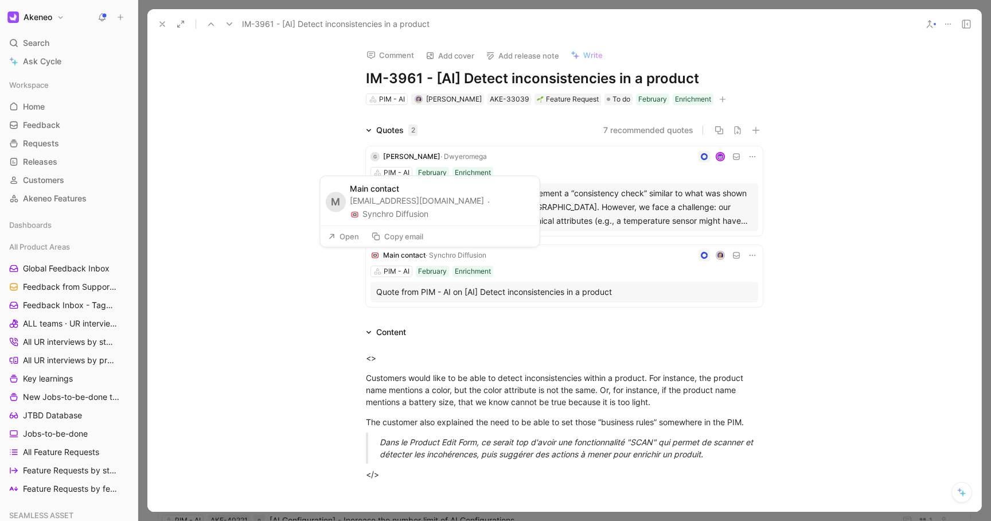
click at [398, 242] on button "Copy email" at bounding box center [397, 236] width 62 height 16
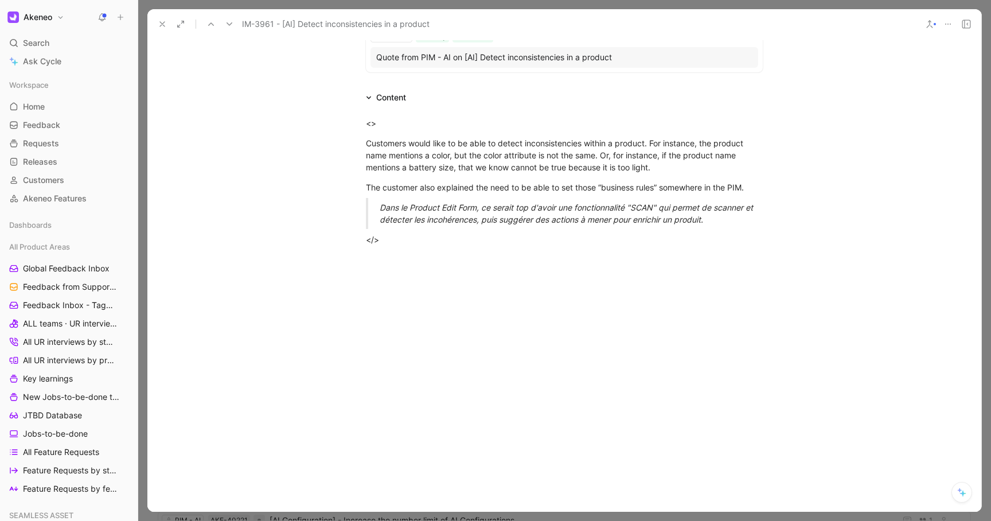
scroll to position [236, 0]
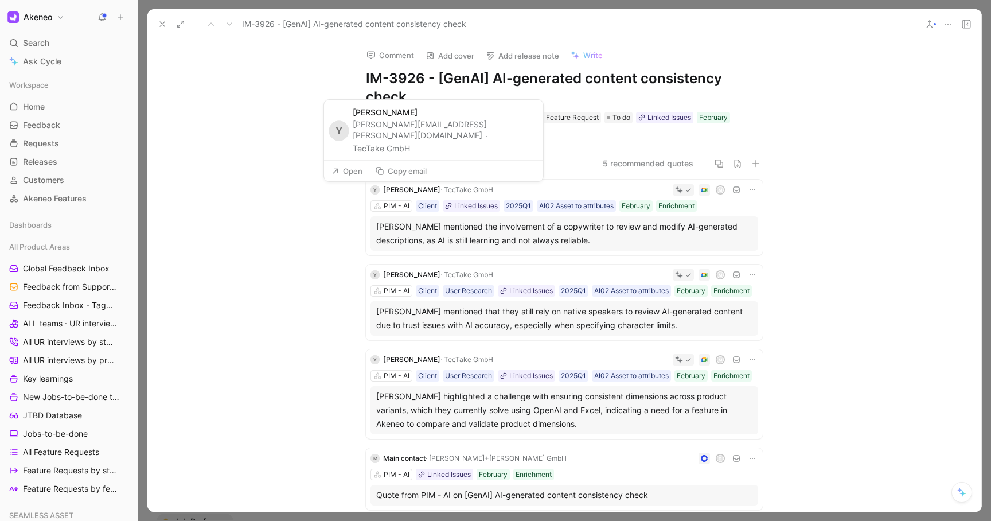
click at [396, 171] on button "Copy email" at bounding box center [401, 171] width 62 height 16
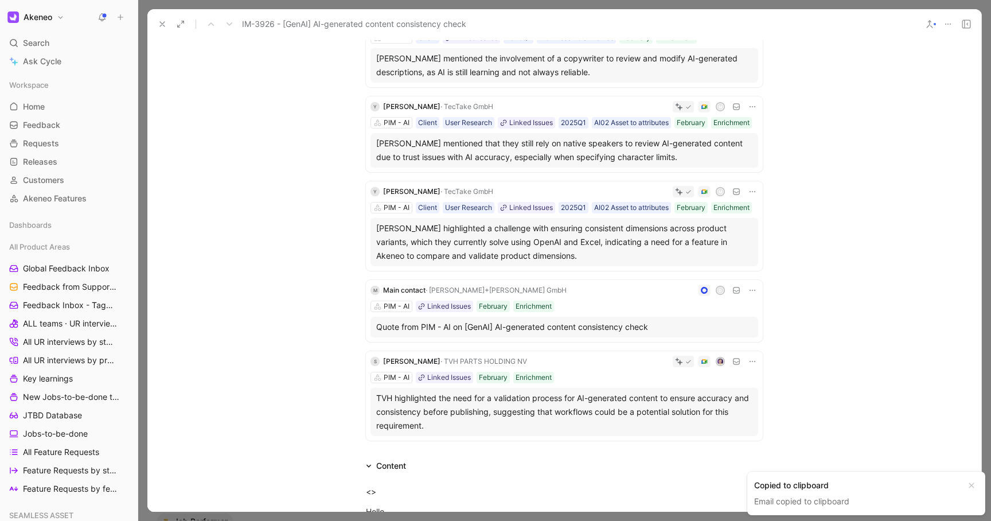
scroll to position [170, 0]
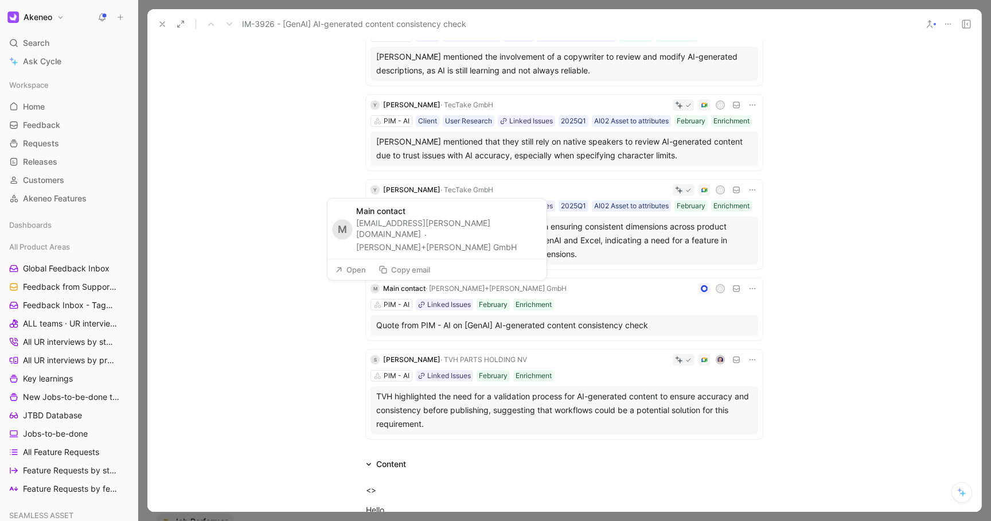
click at [392, 267] on button "Copy email" at bounding box center [404, 269] width 62 height 16
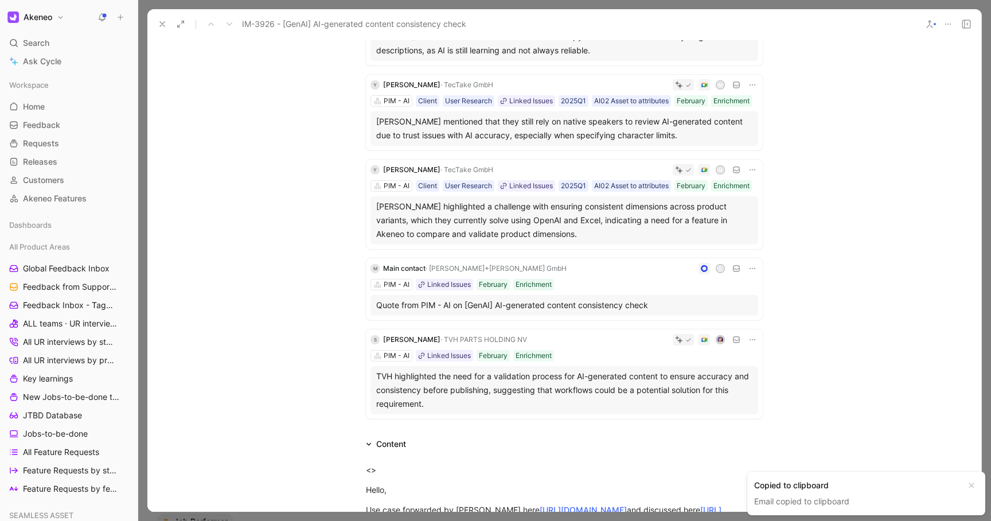
scroll to position [190, 0]
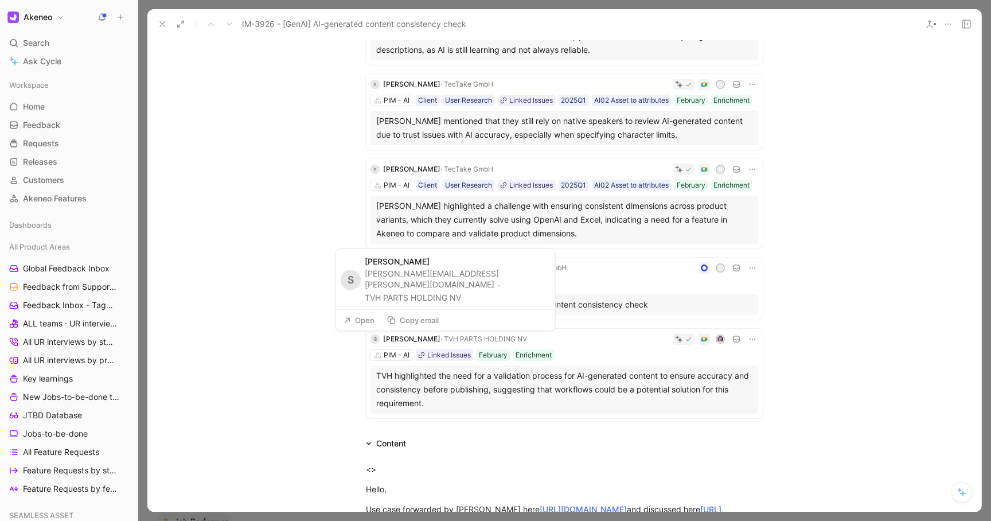
click at [401, 321] on button "Copy email" at bounding box center [413, 320] width 62 height 16
